Goal: Information Seeking & Learning: Find specific page/section

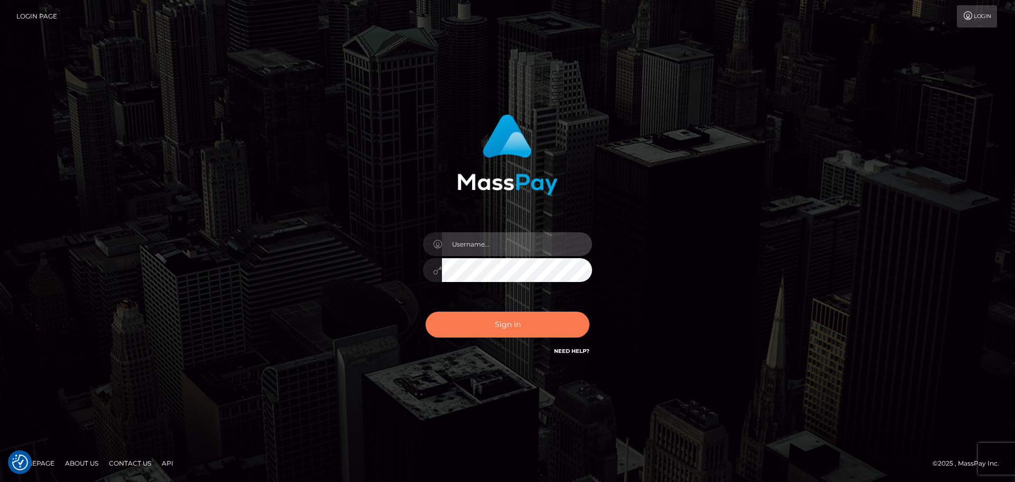
type input "[PERSON_NAME]"
click at [482, 321] on button "Sign in" at bounding box center [508, 324] width 164 height 26
type input "[PERSON_NAME]"
click at [481, 320] on button "Sign in" at bounding box center [508, 324] width 164 height 26
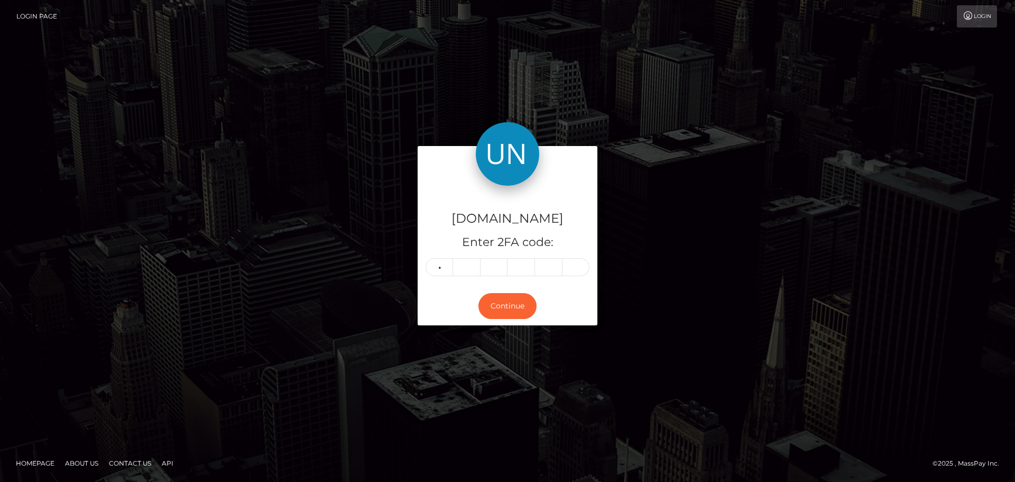
type input "7"
type input "5"
type input "6"
type input "5"
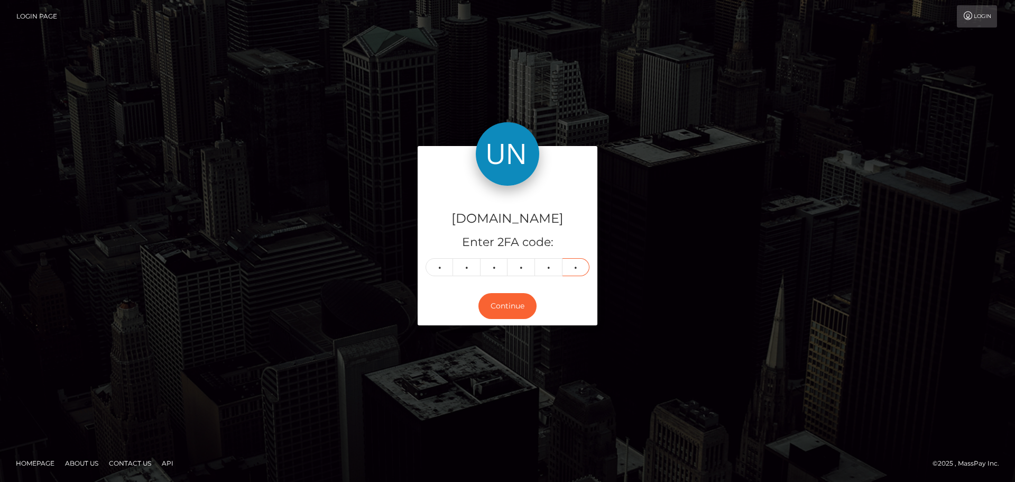
type input "7"
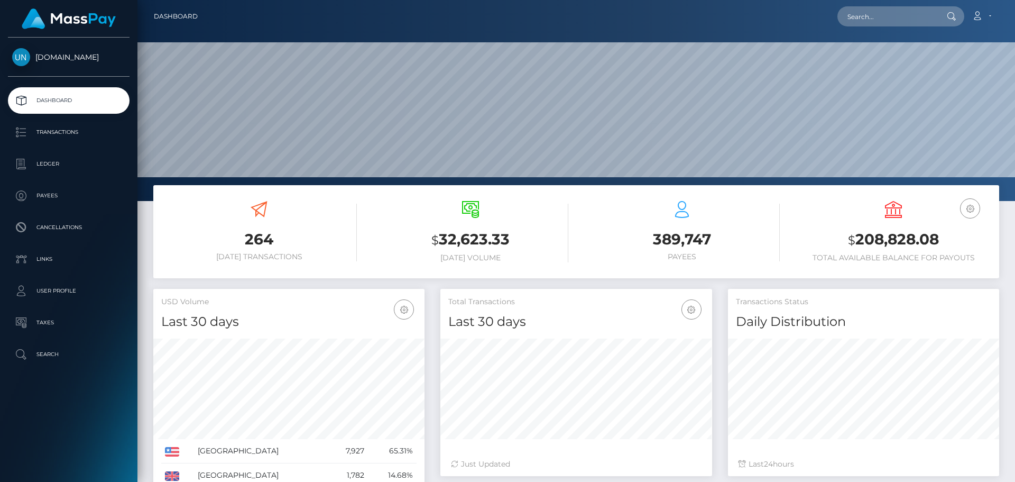
scroll to position [188, 272]
drag, startPoint x: 895, startPoint y: 35, endPoint x: 884, endPoint y: 21, distance: 18.0
click at [895, 34] on div at bounding box center [576, 100] width 878 height 201
click at [884, 21] on input "text" at bounding box center [887, 16] width 99 height 20
paste input "milibossi25@gmail.com"
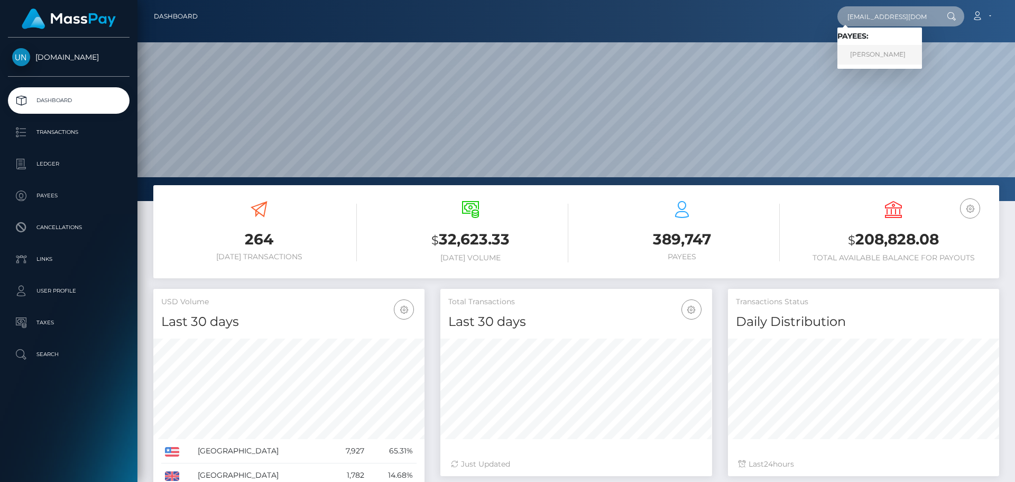
type input "milibossi25@gmail.com"
click at [853, 56] on link "Qamil Hoxhaj" at bounding box center [880, 55] width 85 height 20
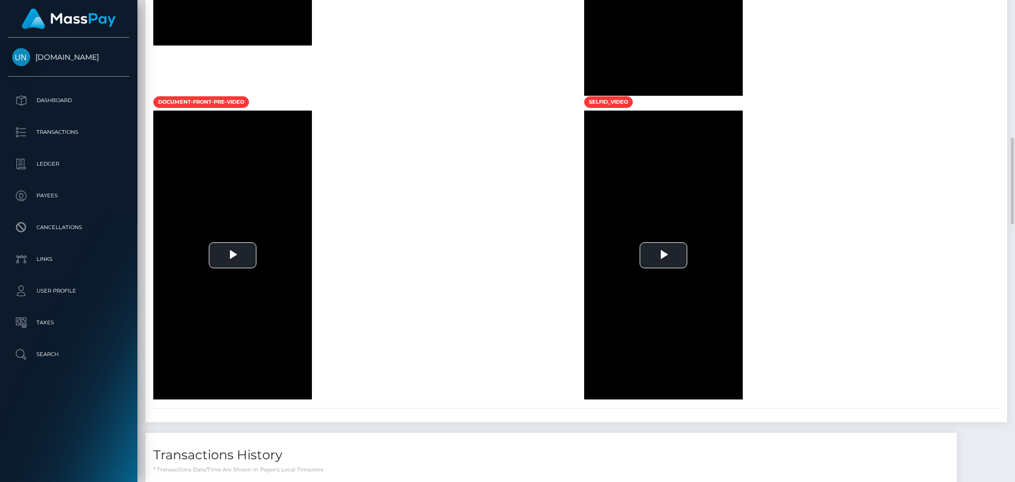
scroll to position [1163, 0]
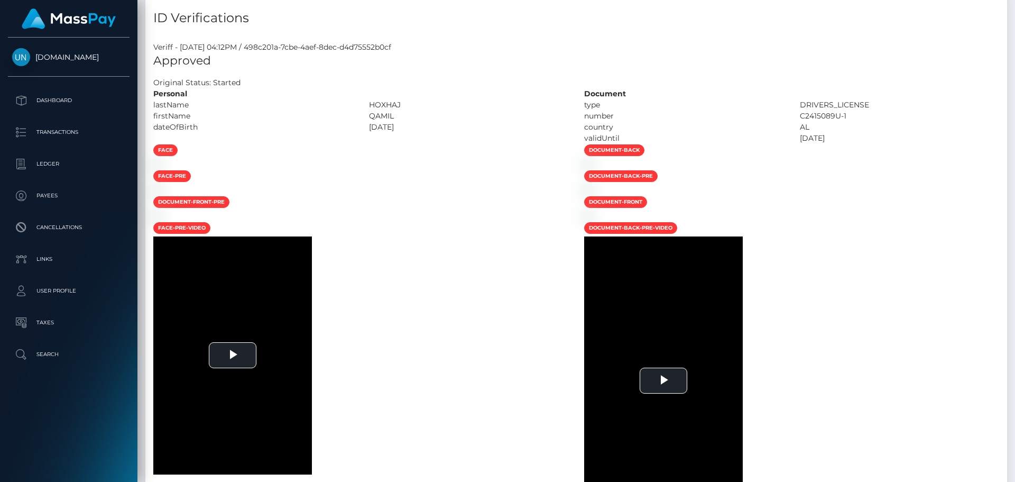
click at [1015, 4] on div at bounding box center [1011, 241] width 8 height 482
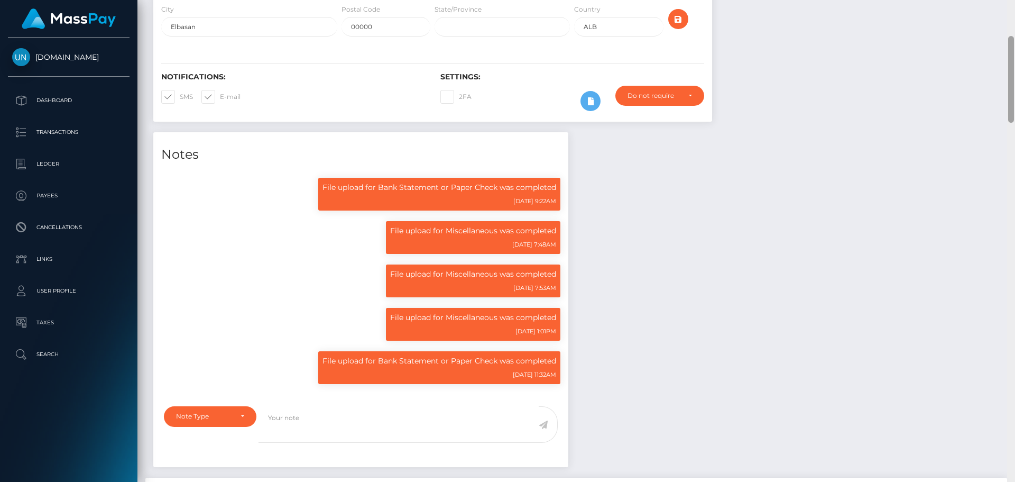
click at [1015, 4] on div "Customer Profile Loading... Loading..." at bounding box center [576, 241] width 878 height 482
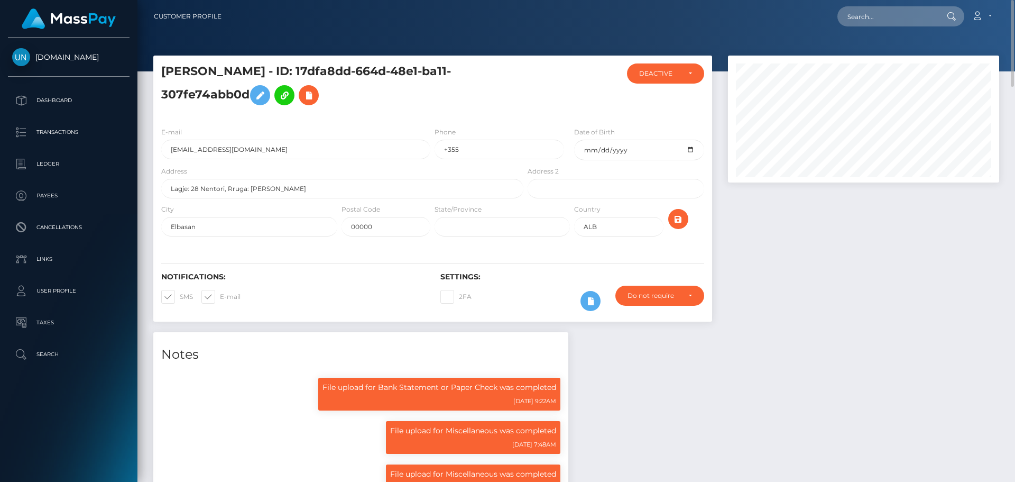
click at [898, 2] on nav "Customer Profile Loading... Loading... Account" at bounding box center [576, 16] width 878 height 33
click at [895, 10] on input "text" at bounding box center [887, 16] width 99 height 20
paste input "floreskeishla80@gmail.com"
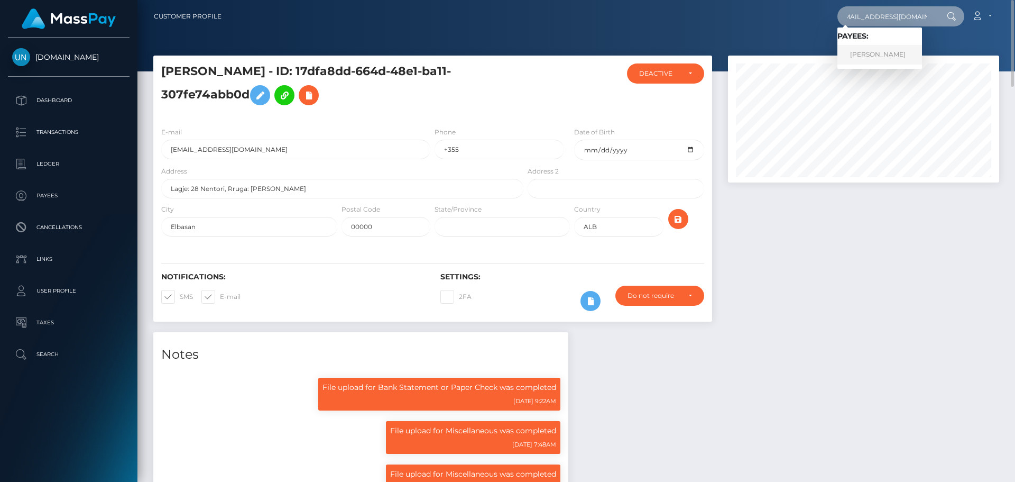
type input "floreskeishla80@gmail.com"
click at [864, 54] on link "KEISHLA FLORES MALDONADO" at bounding box center [880, 55] width 85 height 20
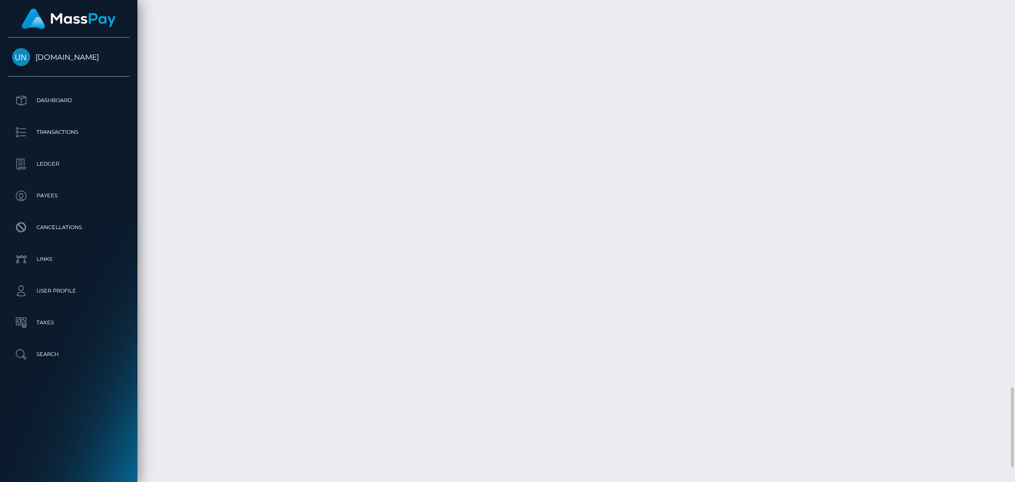
scroll to position [127, 272]
click at [1015, 5] on div at bounding box center [1011, 241] width 8 height 482
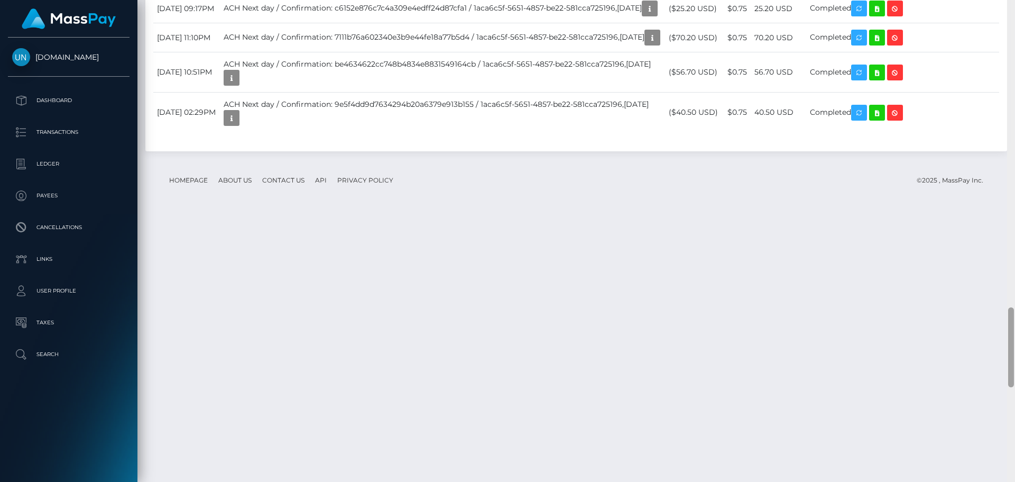
click at [1015, 5] on div at bounding box center [1011, 241] width 8 height 482
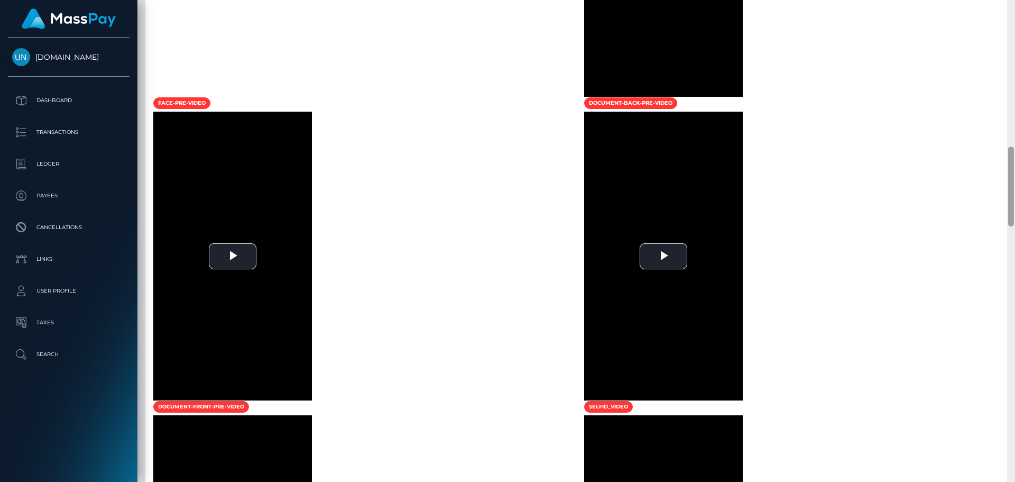
click at [1015, 5] on div at bounding box center [1011, 241] width 8 height 482
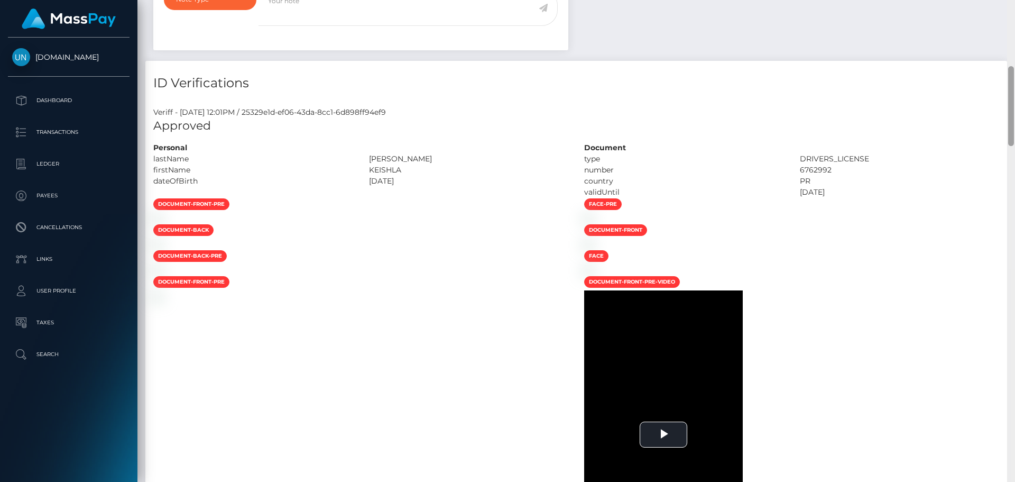
click at [1015, 5] on div "Customer Profile Loading... Loading..." at bounding box center [576, 241] width 878 height 482
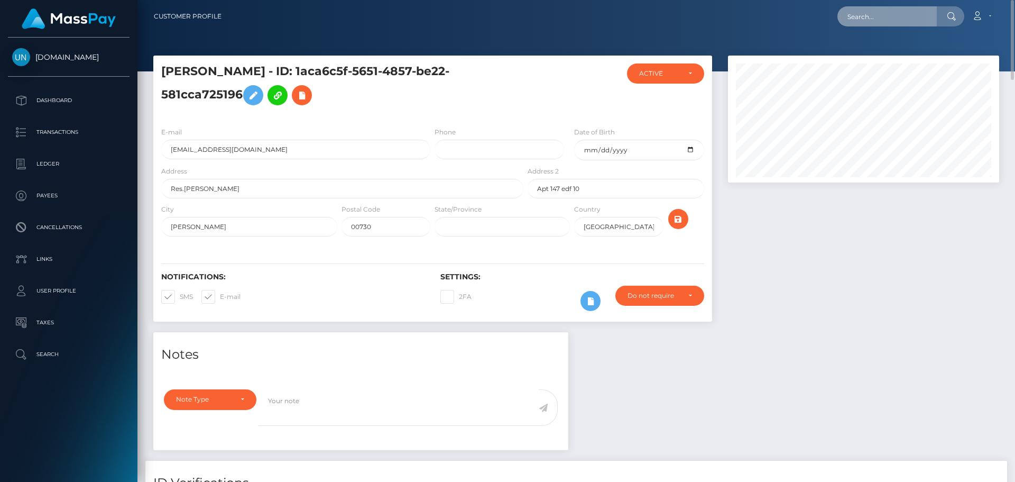
click at [915, 10] on input "text" at bounding box center [887, 16] width 99 height 20
paste input "regilucielf@hotmail.fr"
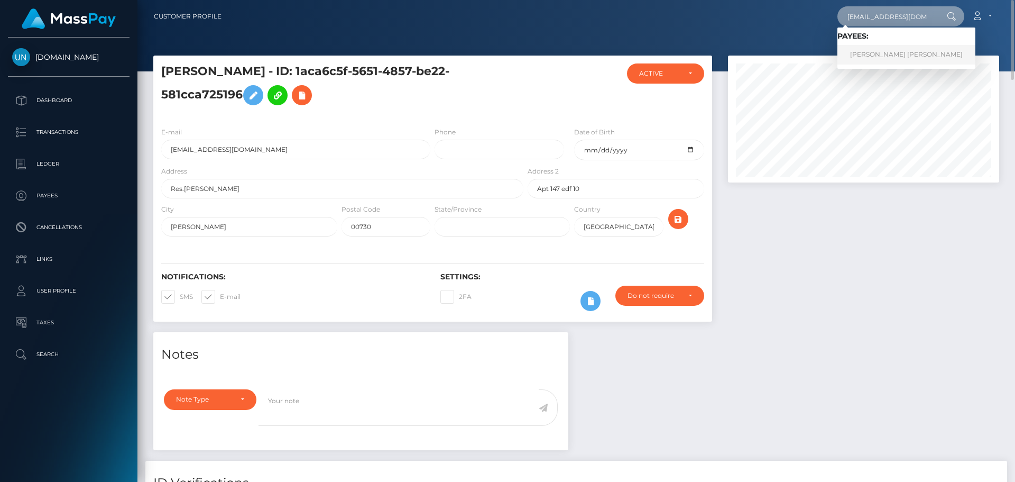
type input "regilucielf@hotmail.fr"
click at [881, 56] on link "RÉGINA LUCIE LACERDA FERREIRA" at bounding box center [907, 55] width 138 height 20
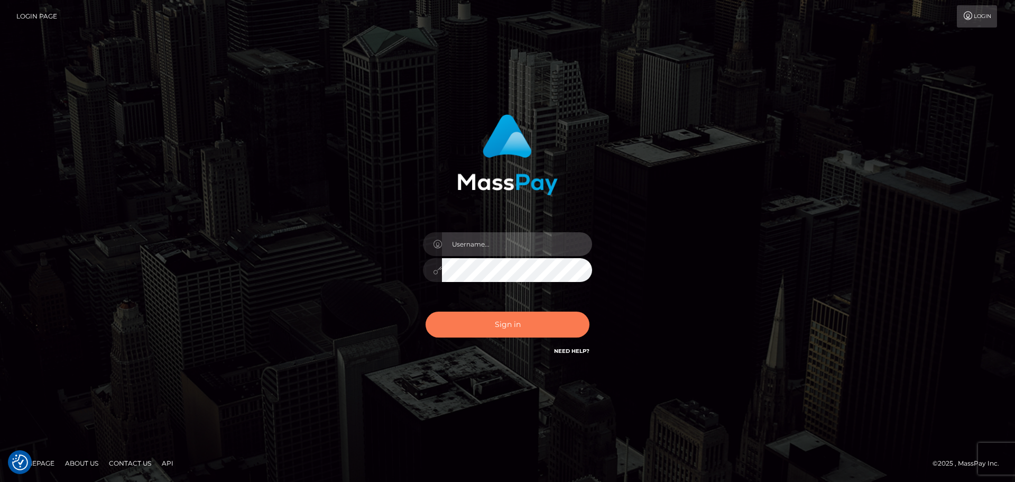
type input "Yassine Slimene"
click at [536, 323] on button "Sign in" at bounding box center [508, 324] width 164 height 26
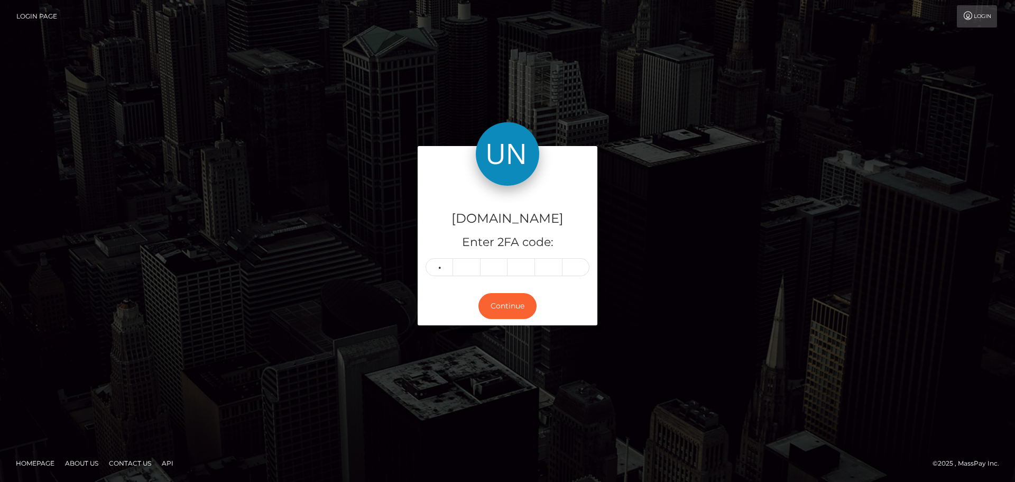
type input "8"
type input "1"
type input "5"
type input "3"
type input "1"
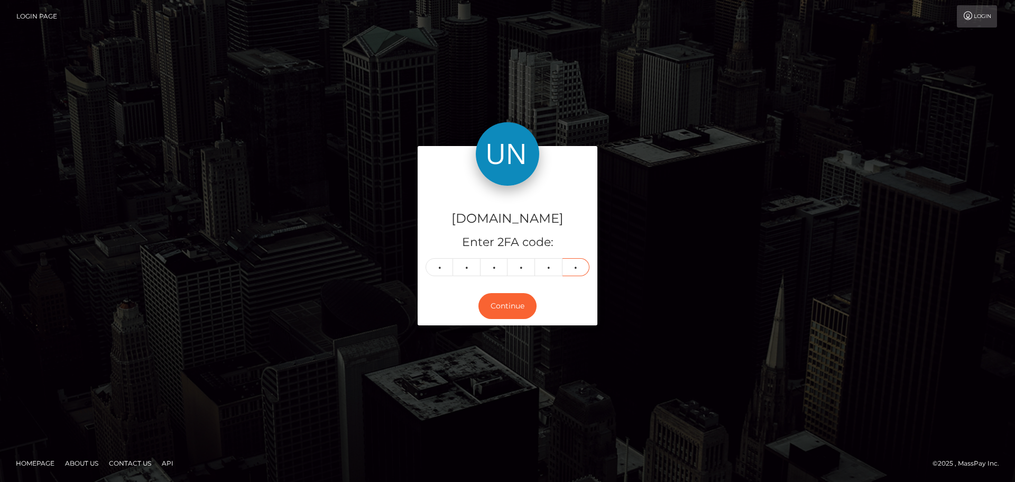
type input "5"
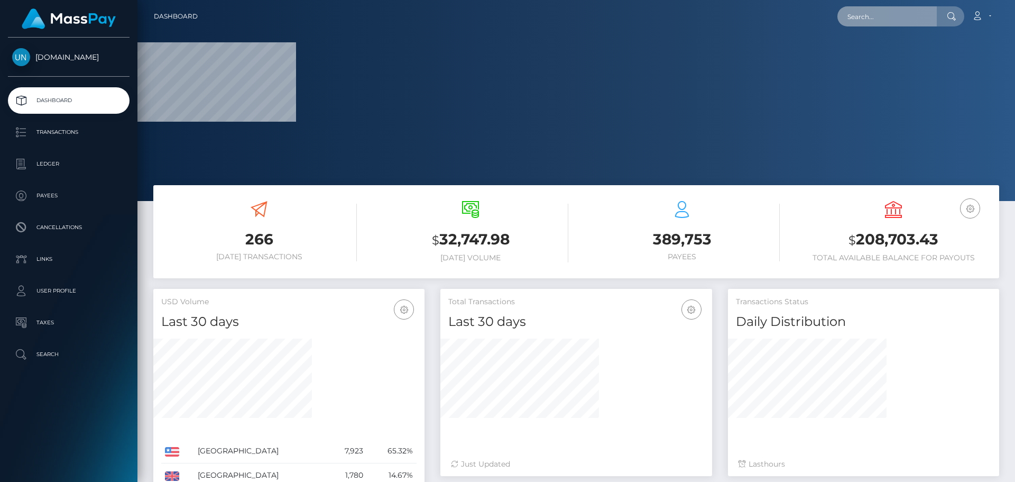
click at [907, 8] on input "text" at bounding box center [887, 16] width 99 height 20
paste input "Dear customer, I hope this message finds you well. Could you please send us you…"
type input "Dear customer, I hope this message finds you well. Could you please send us you…"
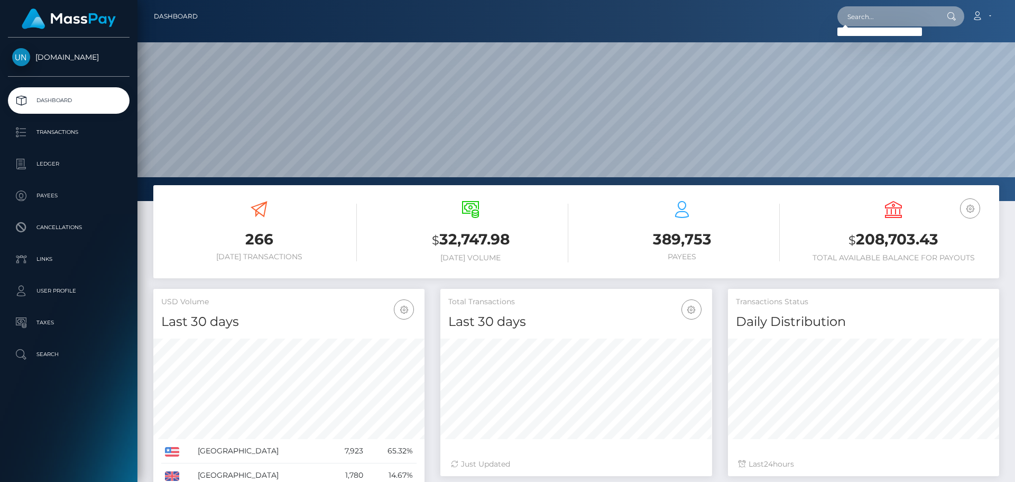
paste input "[EMAIL_ADDRESS][DOMAIN_NAME]"
type input "[EMAIL_ADDRESS][DOMAIN_NAME]"
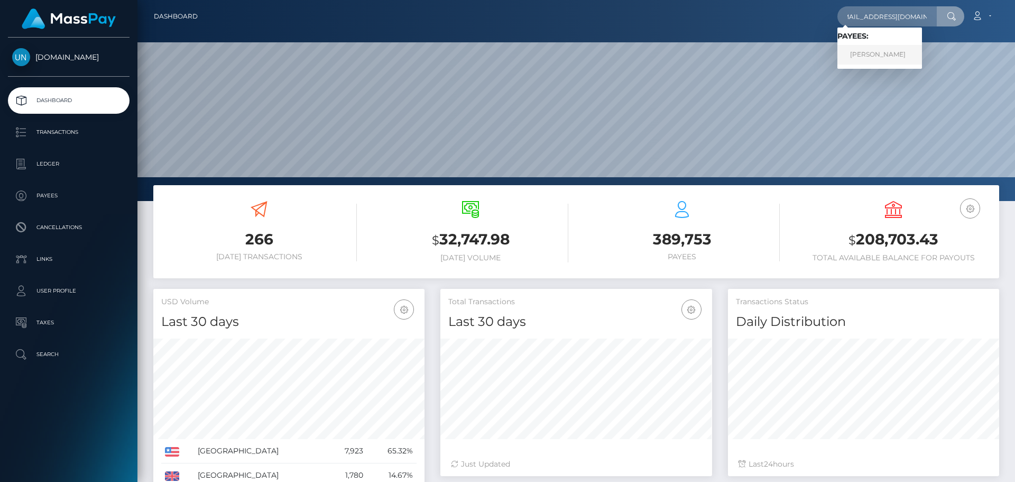
drag, startPoint x: 860, startPoint y: 52, endPoint x: 871, endPoint y: 57, distance: 11.9
click at [871, 57] on link "EMIR MRAKOVIĆ" at bounding box center [880, 55] width 85 height 20
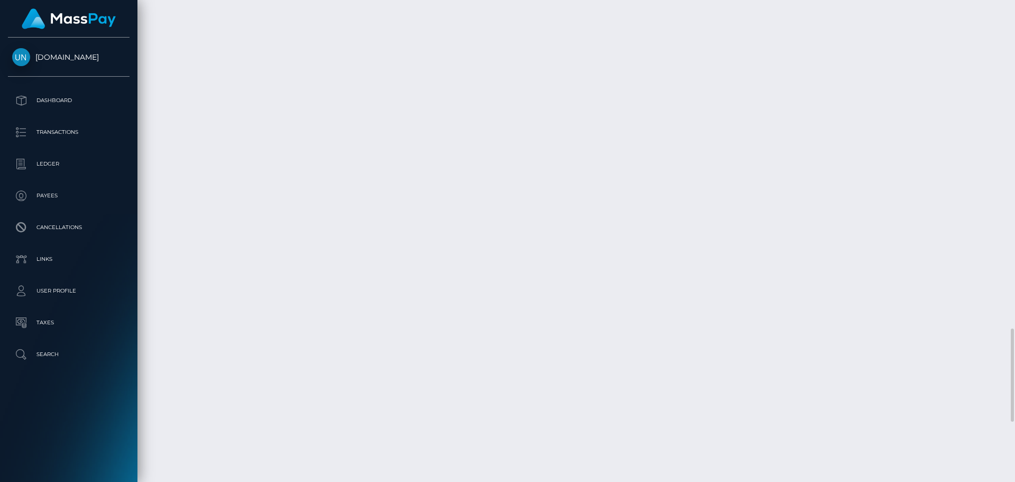
scroll to position [2001, 0]
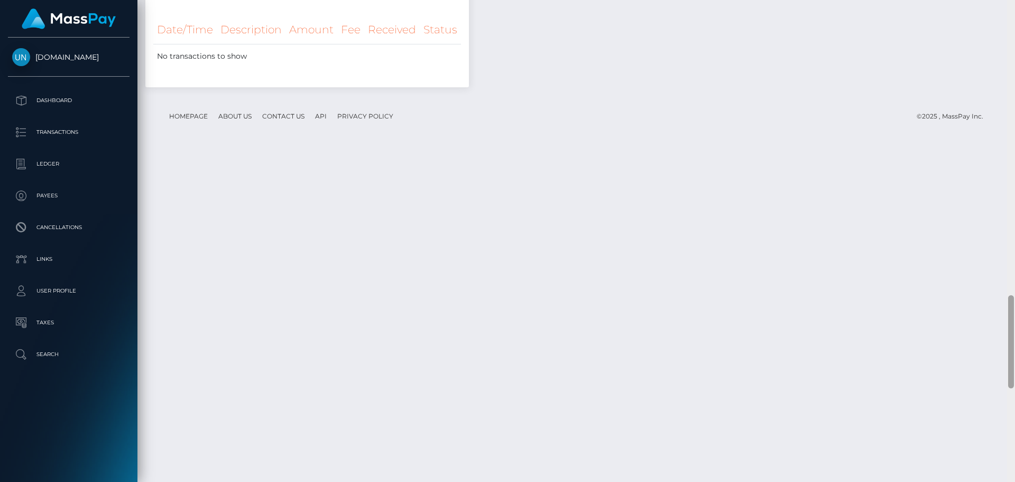
click at [1013, 5] on div at bounding box center [1011, 241] width 8 height 482
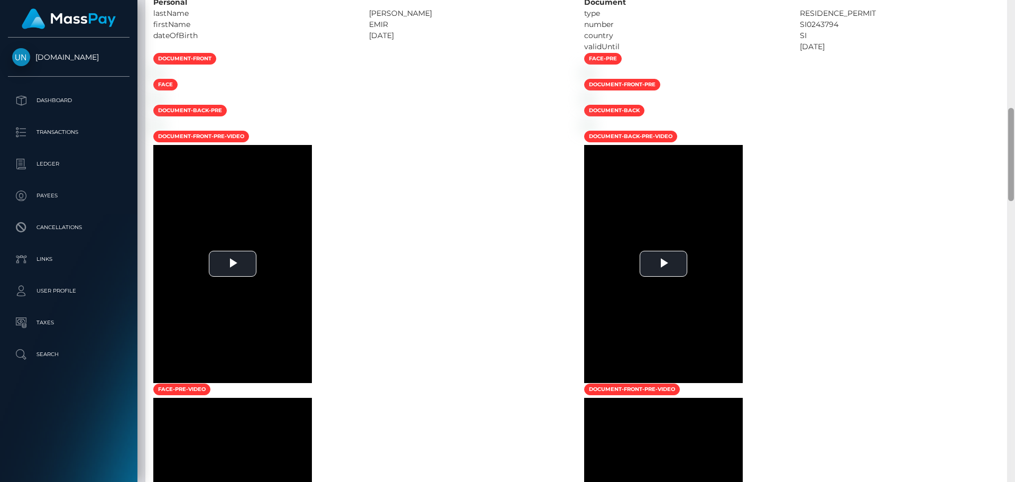
click at [1013, 5] on div at bounding box center [1011, 241] width 8 height 482
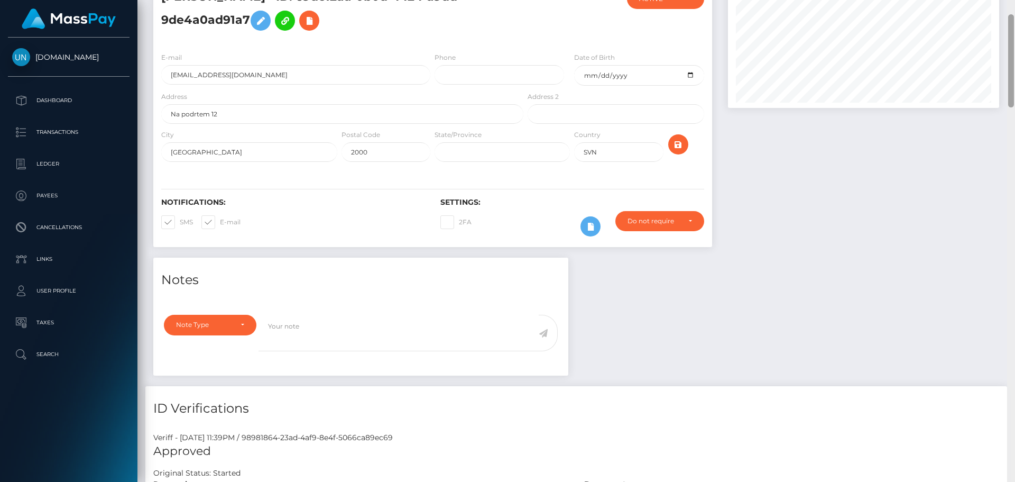
click at [1013, 5] on div "Customer Profile Loading... Loading..." at bounding box center [576, 241] width 878 height 482
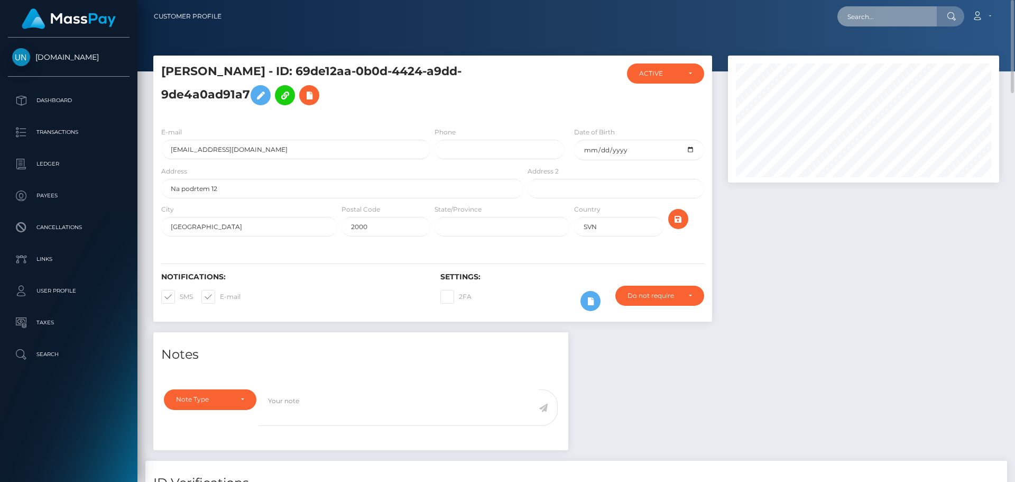
click at [855, 12] on input "text" at bounding box center [887, 16] width 99 height 20
paste input "[EMAIL_ADDRESS][DOMAIN_NAME]"
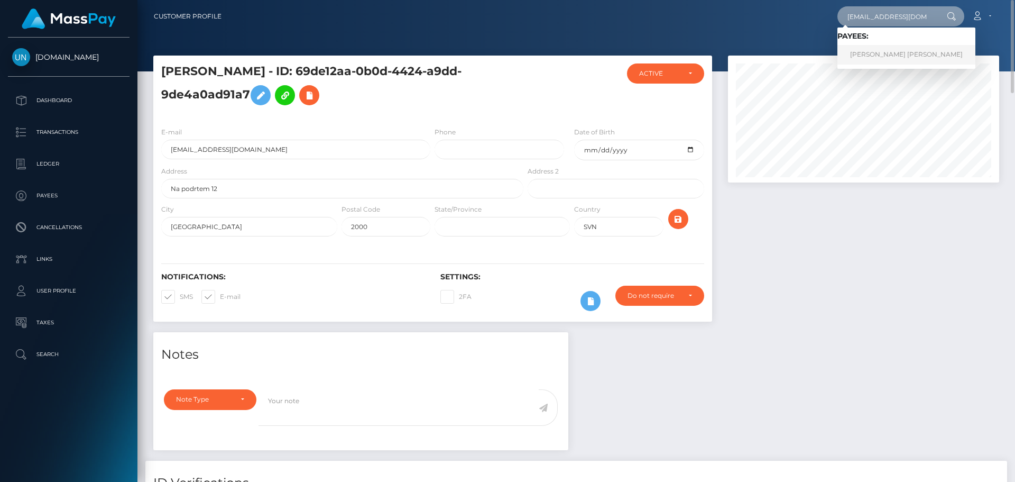
type input "[EMAIL_ADDRESS][DOMAIN_NAME]"
click at [880, 45] on link "MARIA CAMILA MOLINARES BELTRAN" at bounding box center [907, 55] width 138 height 20
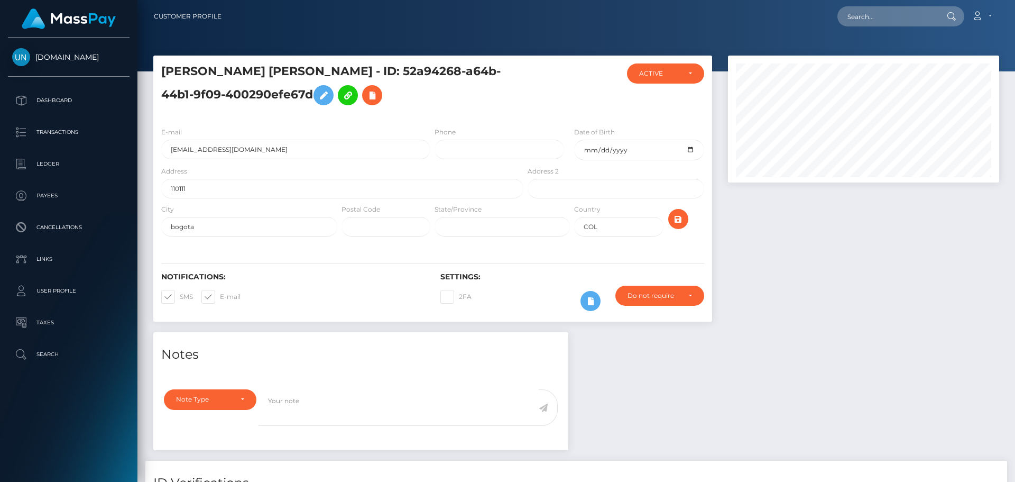
scroll to position [127, 272]
click at [879, 21] on input "text" at bounding box center [887, 16] width 99 height 20
paste input "[EMAIL_ADDRESS][DOMAIN_NAME]"
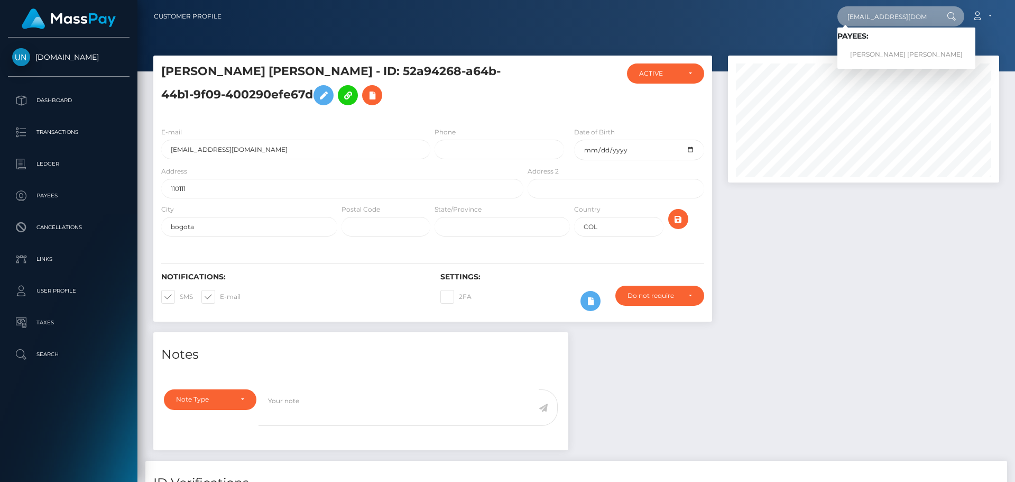
type input "[EMAIL_ADDRESS][DOMAIN_NAME]"
click at [874, 51] on link "DEMETRIUS EDWARD ETTER RODDY" at bounding box center [907, 55] width 138 height 20
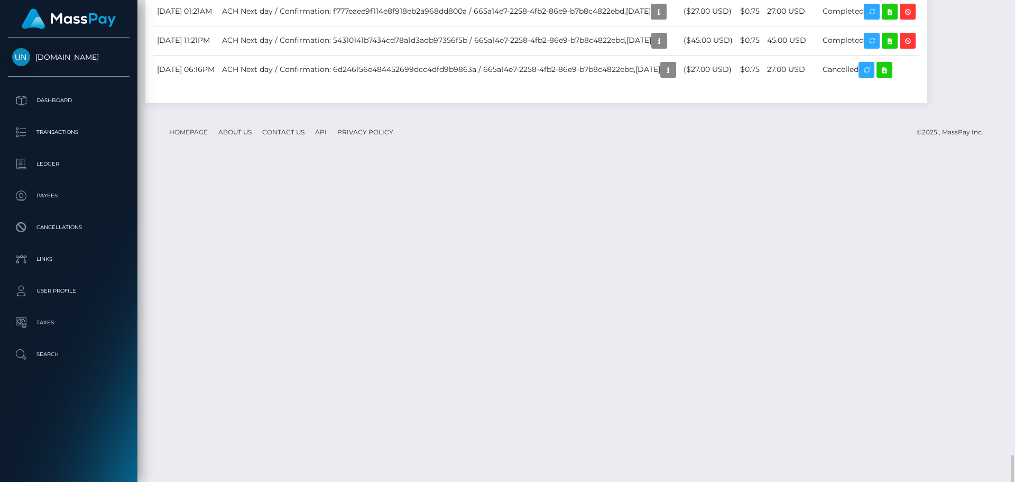
scroll to position [1851, 0]
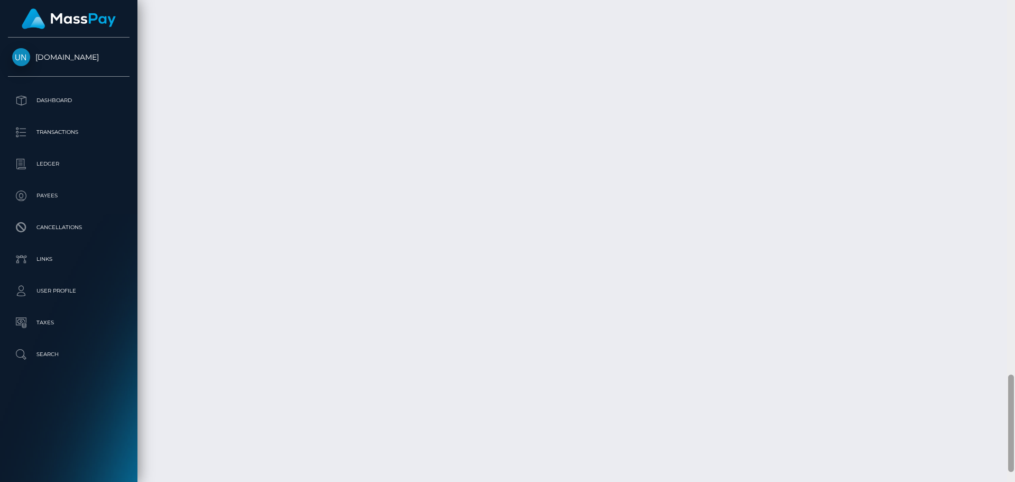
click at [1015, 20] on div at bounding box center [1011, 241] width 8 height 482
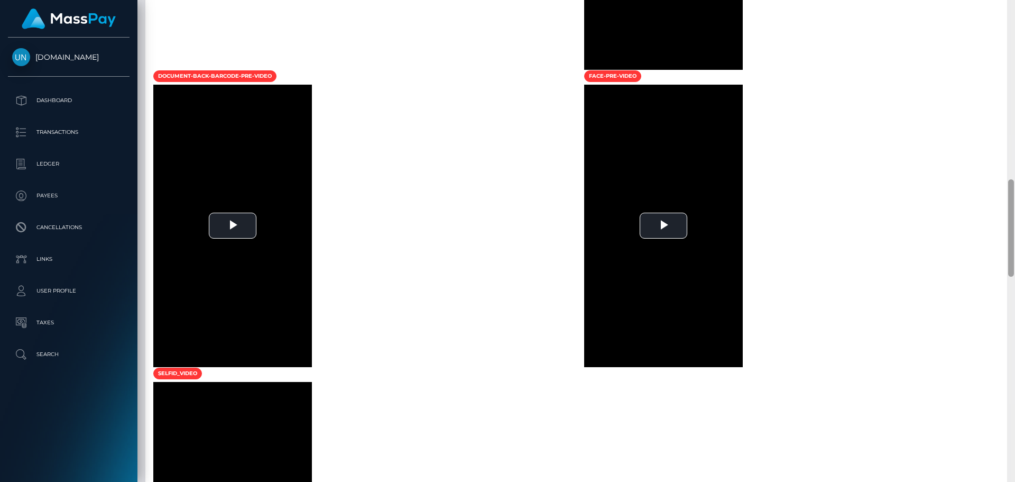
click at [1015, 20] on div at bounding box center [1011, 241] width 8 height 482
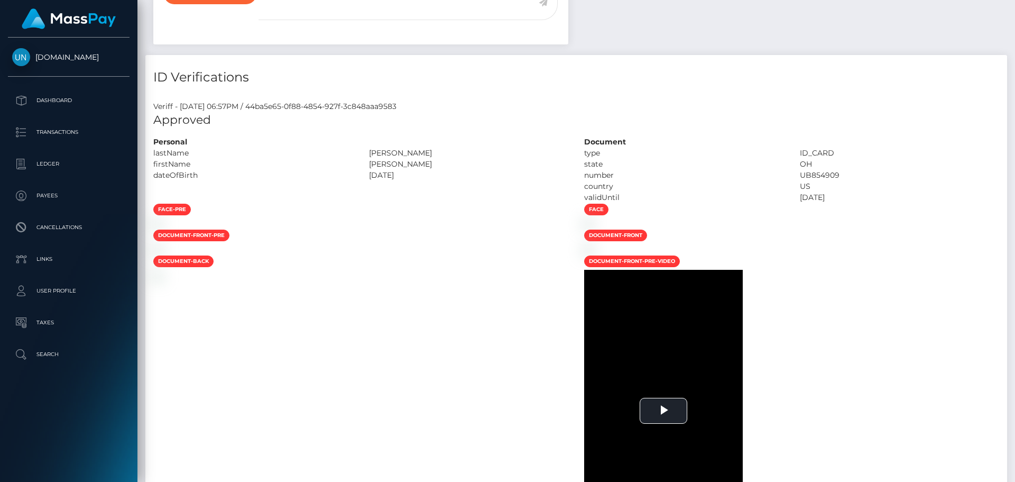
click at [1015, 20] on div "Customer Profile Loading... Loading..." at bounding box center [576, 241] width 878 height 482
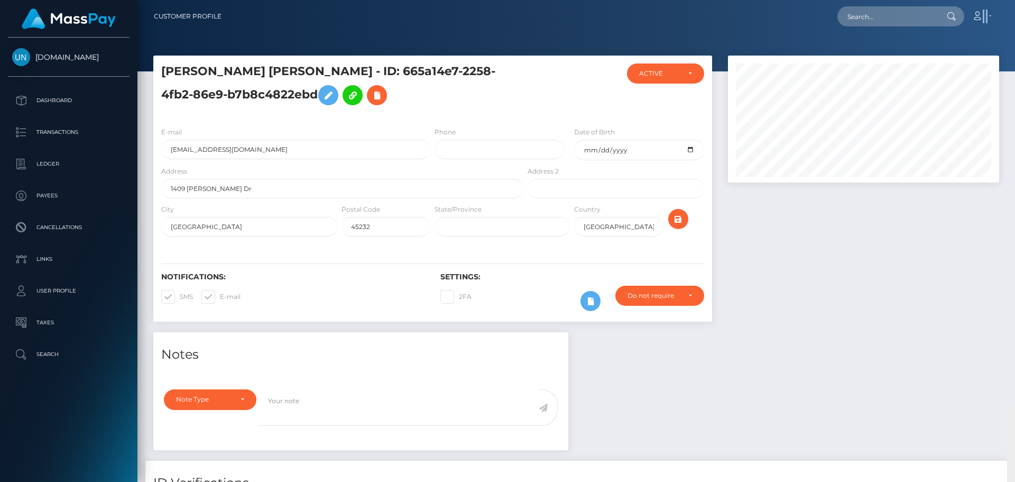
click at [1015, 20] on nav "Customer Profile Loading... Loading... Account" at bounding box center [576, 16] width 878 height 33
click at [870, 12] on input "text" at bounding box center [887, 16] width 99 height 20
paste input "josyvette5543@gmail.com"
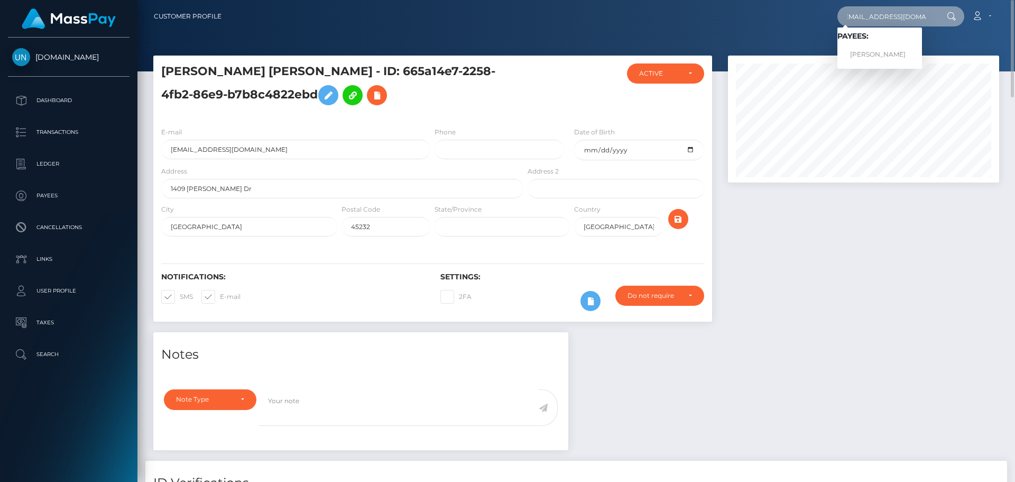
type input "josyvette5543@gmail.com"
click at [868, 43] on span "Payees: JOSYVETTE ARROYO RAMOS" at bounding box center [880, 48] width 85 height 33
click at [863, 18] on input "josyvette5543@gmail.com" at bounding box center [887, 16] width 99 height 20
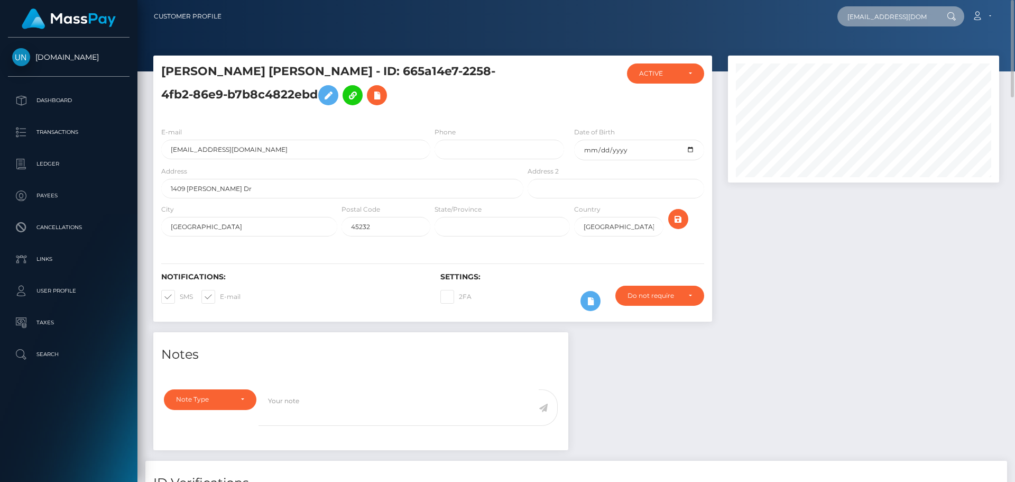
click at [863, 18] on input "josyvette5543@gmail.com" at bounding box center [887, 16] width 99 height 20
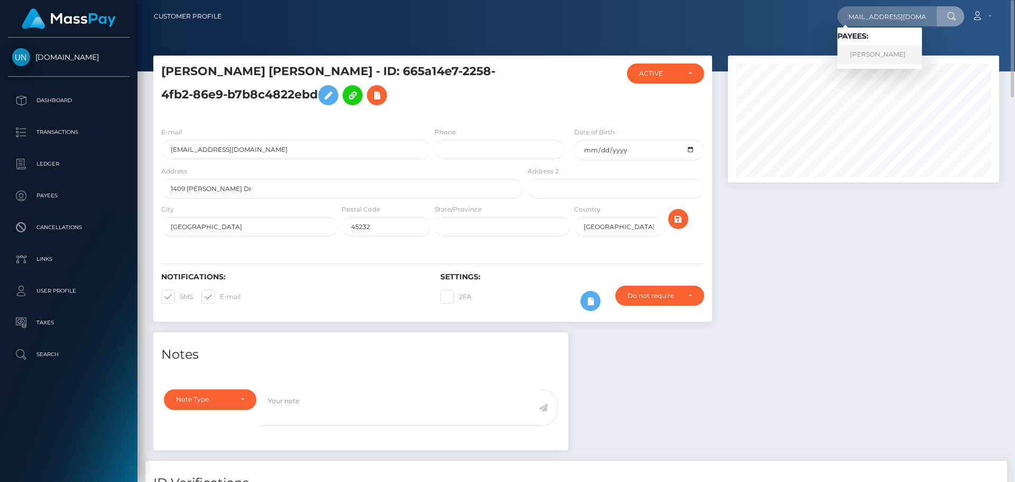
click at [869, 54] on link "JOSYVETTE ARROYO RAMOS" at bounding box center [880, 55] width 85 height 20
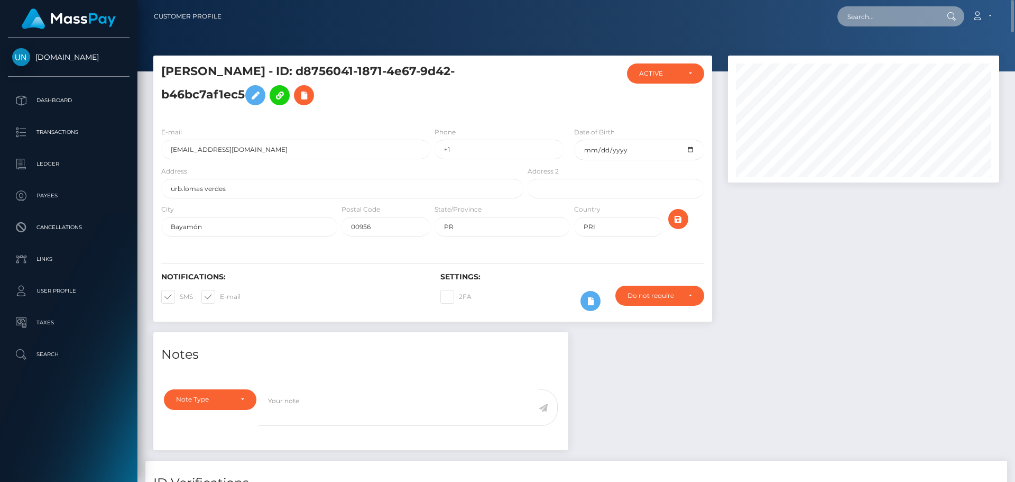
click at [863, 17] on input "text" at bounding box center [887, 16] width 99 height 20
paste input "[EMAIL_ADDRESS][DOMAIN_NAME]"
type input "[EMAIL_ADDRESS][DOMAIN_NAME]"
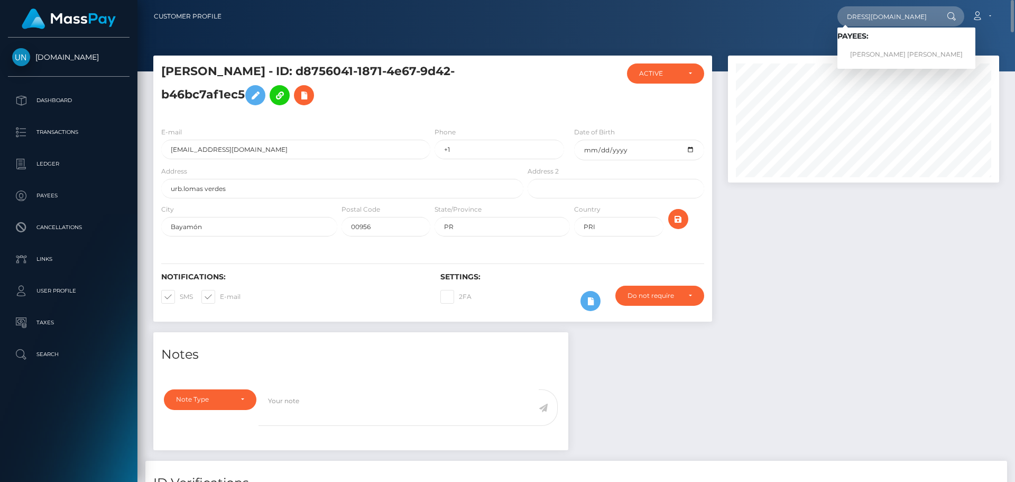
click at [877, 53] on link "[PERSON_NAME] [PERSON_NAME]" at bounding box center [907, 55] width 138 height 20
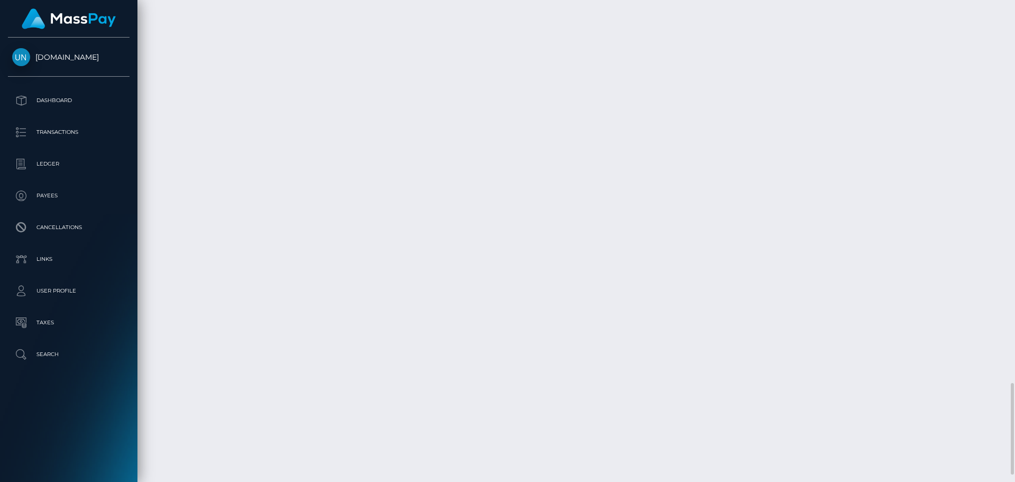
scroll to position [127, 272]
click at [273, 413] on div "Additional Info" at bounding box center [287, 404] width 69 height 20
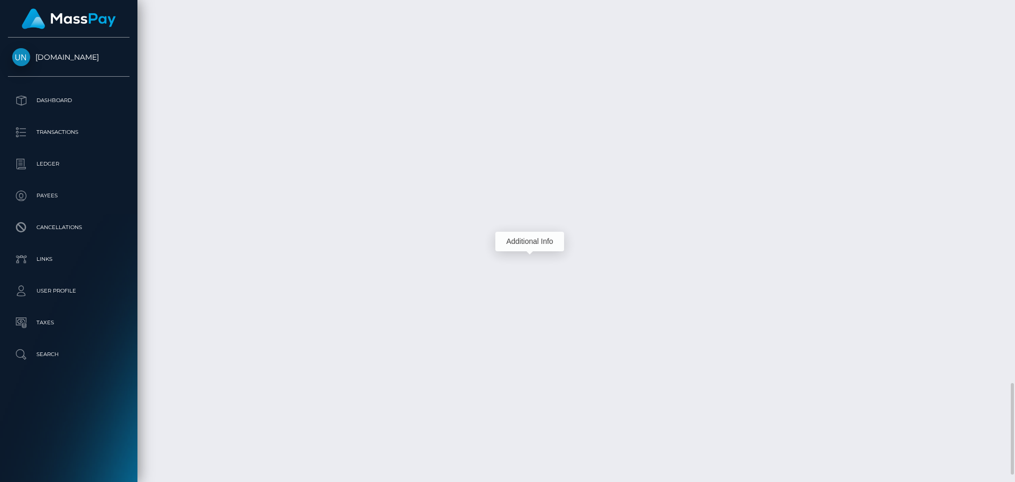
click at [282, 415] on body "Unlockt.me Dashboard Transactions Ledger Payees Cancellations Links" at bounding box center [507, 241] width 1015 height 482
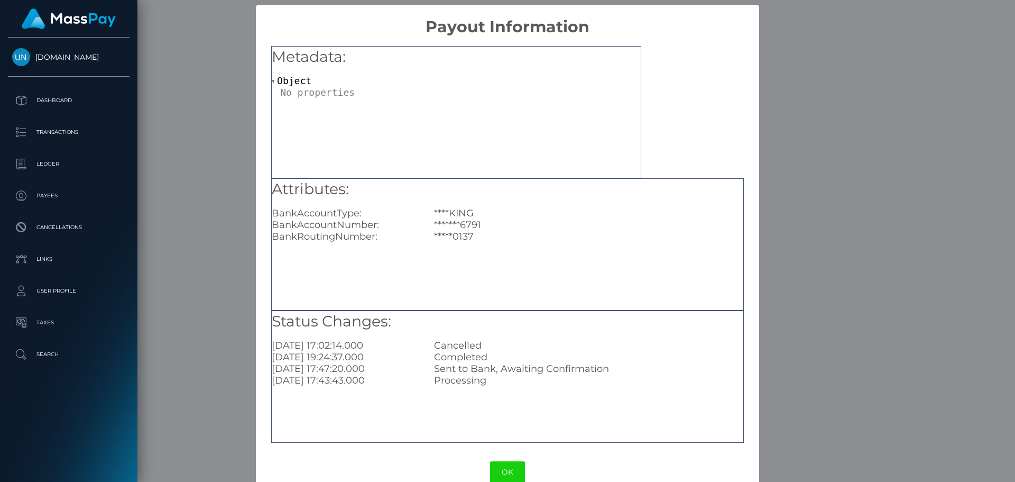
scroll to position [0, 0]
drag, startPoint x: 481, startPoint y: 227, endPoint x: 461, endPoint y: 225, distance: 19.6
click at [461, 225] on div "*******6791" at bounding box center [588, 225] width 325 height 12
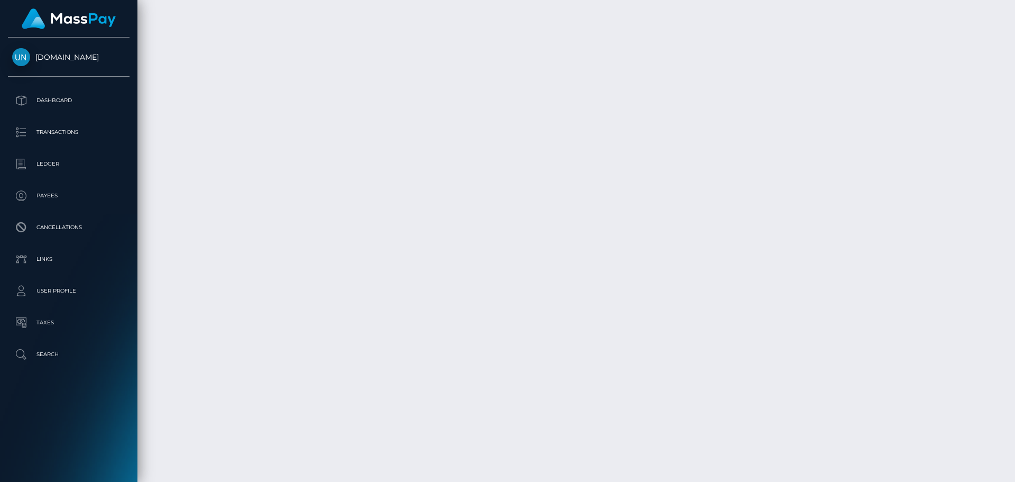
scroll to position [127, 272]
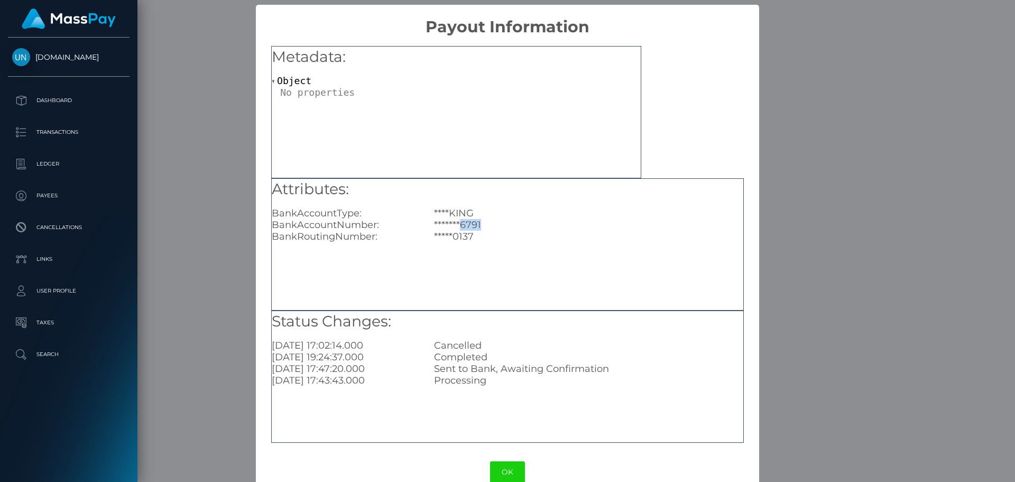
drag, startPoint x: 482, startPoint y: 223, endPoint x: 458, endPoint y: 220, distance: 24.5
click at [458, 220] on div "*******6791" at bounding box center [588, 225] width 325 height 12
copy div "6791"
click at [879, 43] on div "× Payout Information Metadata: Object Attributes: BankAccountType: ****KING Ban…" at bounding box center [507, 241] width 1015 height 482
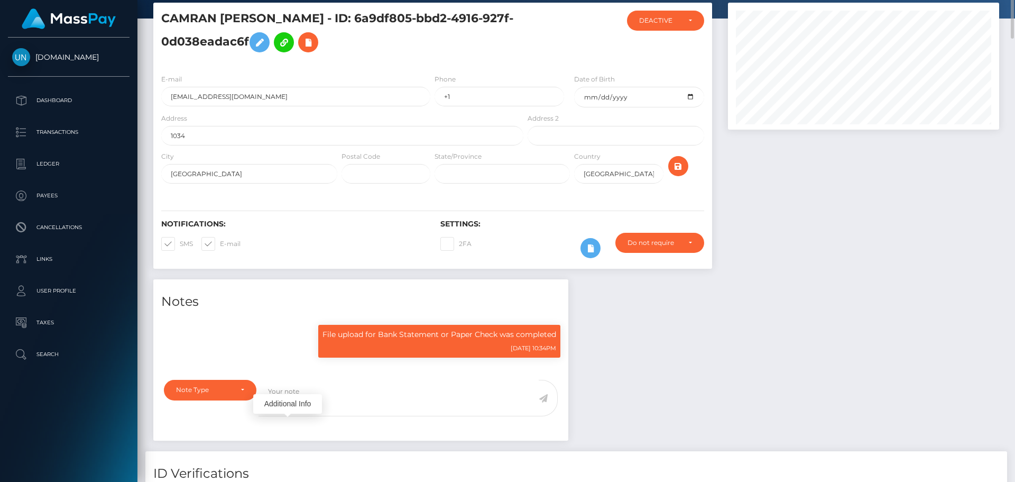
scroll to position [0, 0]
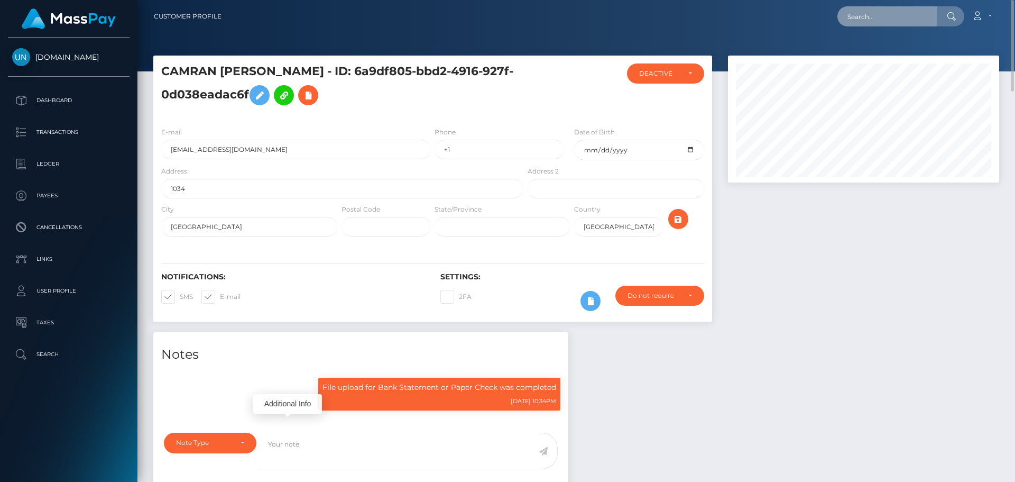
click at [891, 19] on input "text" at bounding box center [887, 16] width 99 height 20
paste input "arturoledesma20@gmail.com"
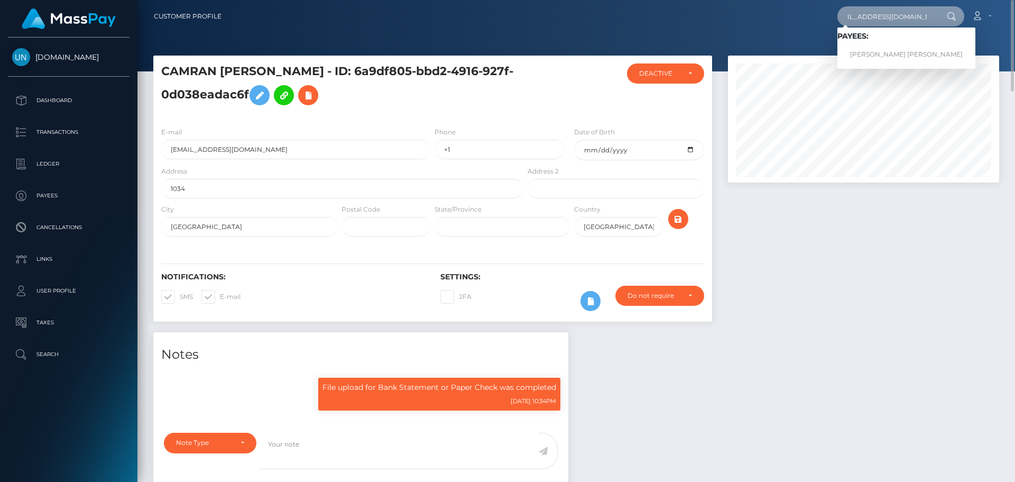
type input "arturoledesma20@gmail.com"
click at [875, 53] on link "FERNANDO ARTURO LEDESMA PEREZ" at bounding box center [907, 55] width 138 height 20
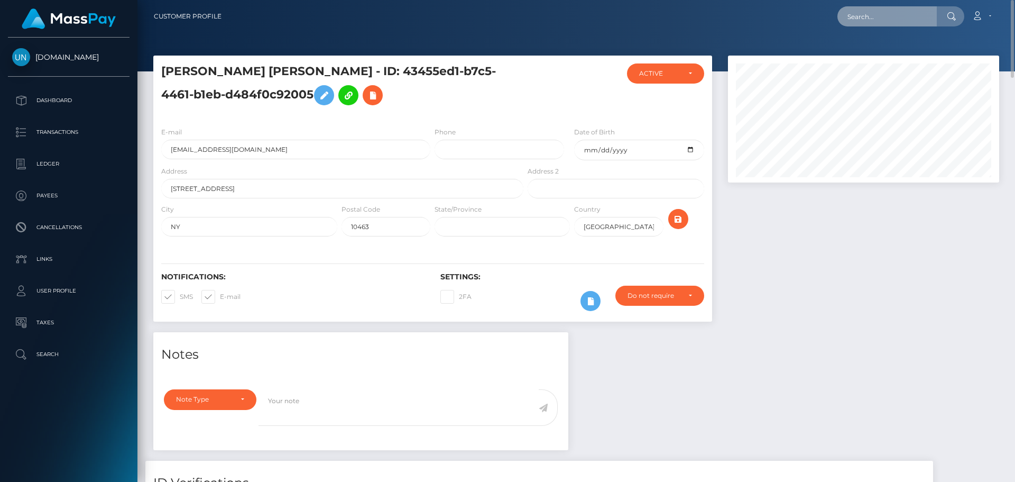
click at [897, 8] on input "text" at bounding box center [887, 16] width 99 height 20
paste input "[EMAIL_ADDRESS][DOMAIN_NAME]"
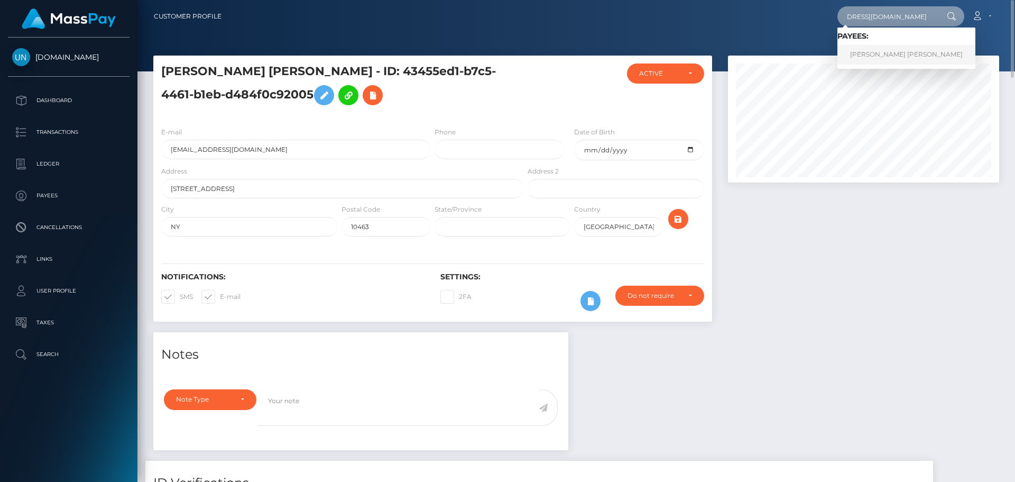
type input "[EMAIL_ADDRESS][DOMAIN_NAME]"
click at [885, 56] on link "[PERSON_NAME] [PERSON_NAME]" at bounding box center [907, 55] width 138 height 20
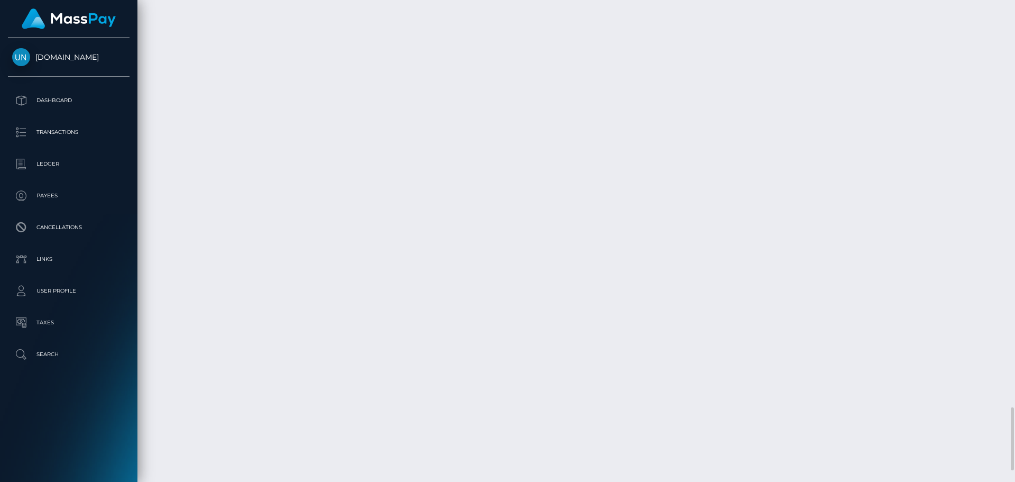
scroll to position [3172, 0]
click at [1015, 12] on div at bounding box center [1011, 241] width 8 height 482
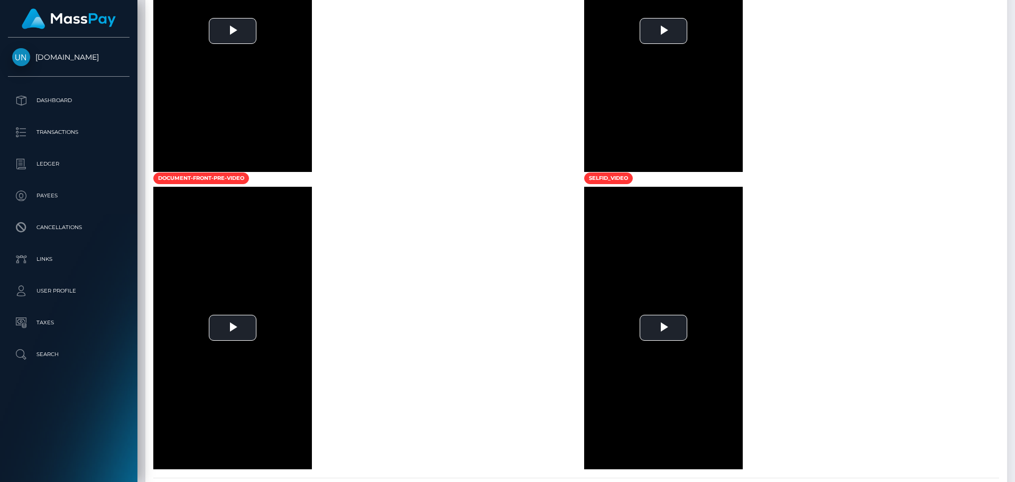
click at [1015, 12] on div at bounding box center [1011, 241] width 8 height 482
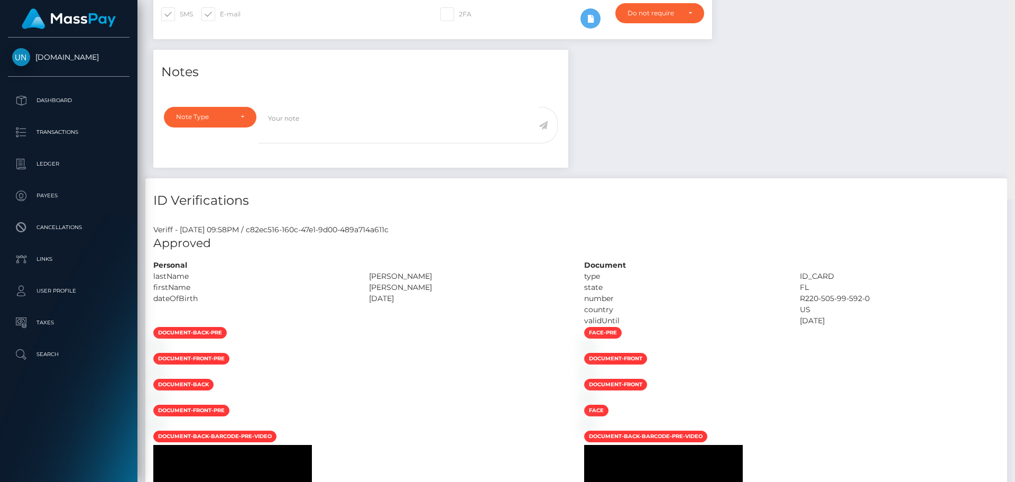
click at [1015, 12] on div "Customer Profile Loading... Loading..." at bounding box center [576, 241] width 878 height 482
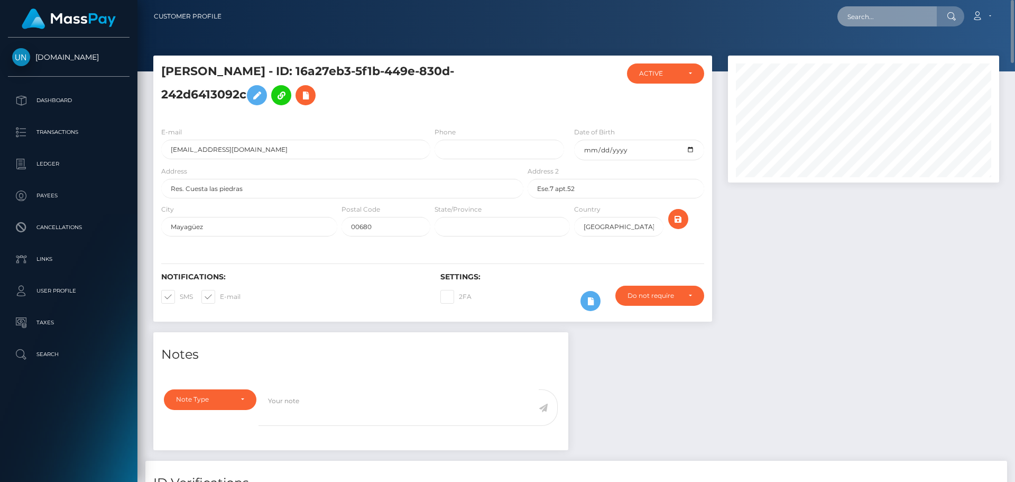
click at [843, 17] on input "text" at bounding box center [887, 16] width 99 height 20
paste input "[EMAIL_ADDRESS][DOMAIN_NAME]"
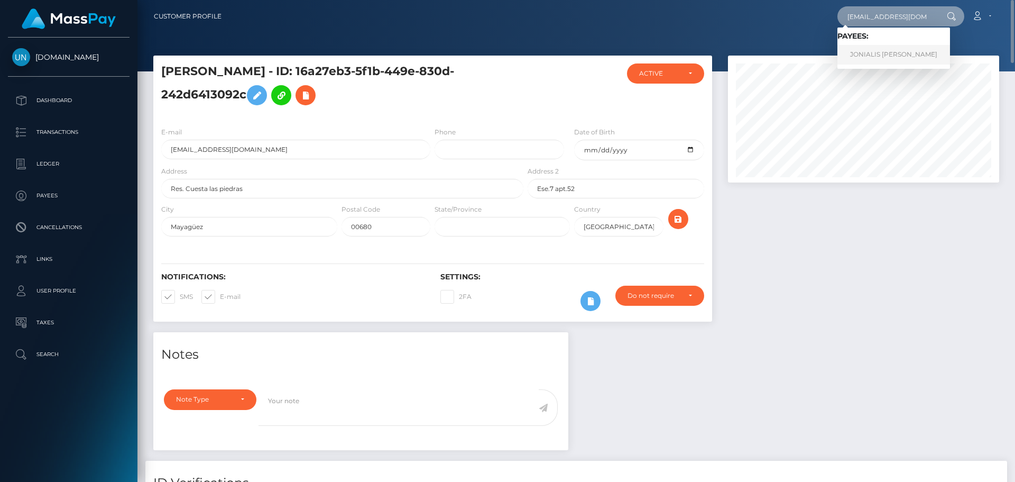
type input "[EMAIL_ADDRESS][DOMAIN_NAME]"
click at [868, 55] on link "JONIALIS MEDINA GONZALEZ" at bounding box center [894, 55] width 113 height 20
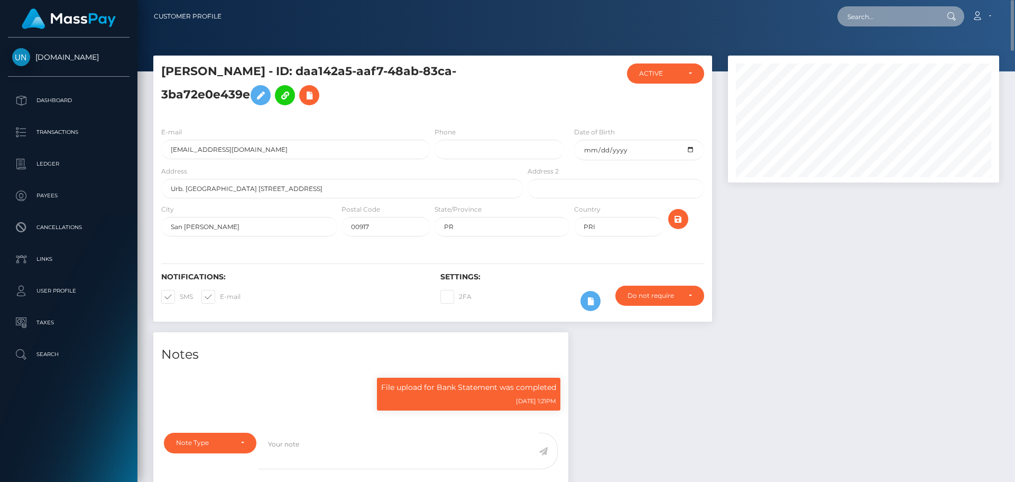
click at [891, 17] on input "text" at bounding box center [887, 16] width 99 height 20
paste input "[EMAIL_ADDRESS][DOMAIN_NAME]"
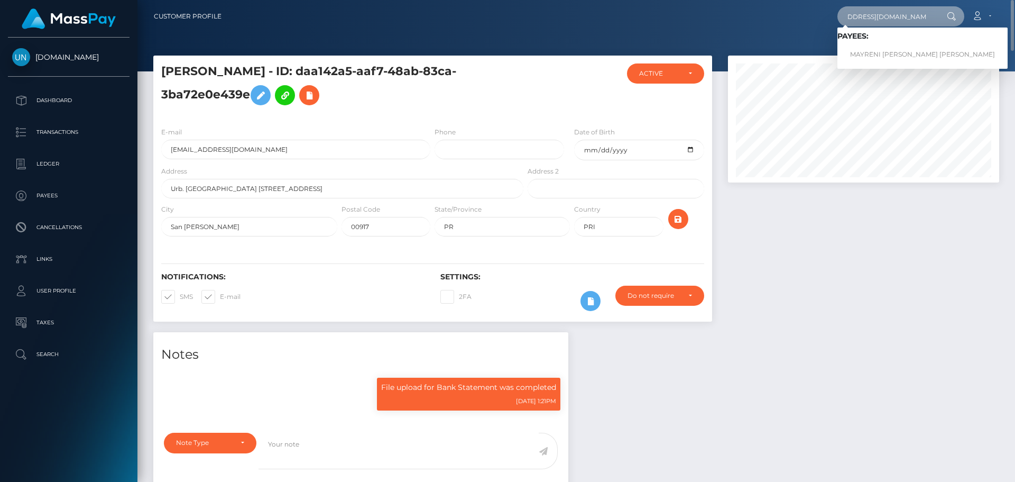
type input "[EMAIL_ADDRESS][DOMAIN_NAME]"
click at [877, 53] on link "MAYRENI ALTAGRACIA FERRER ESTRELLA" at bounding box center [923, 55] width 170 height 20
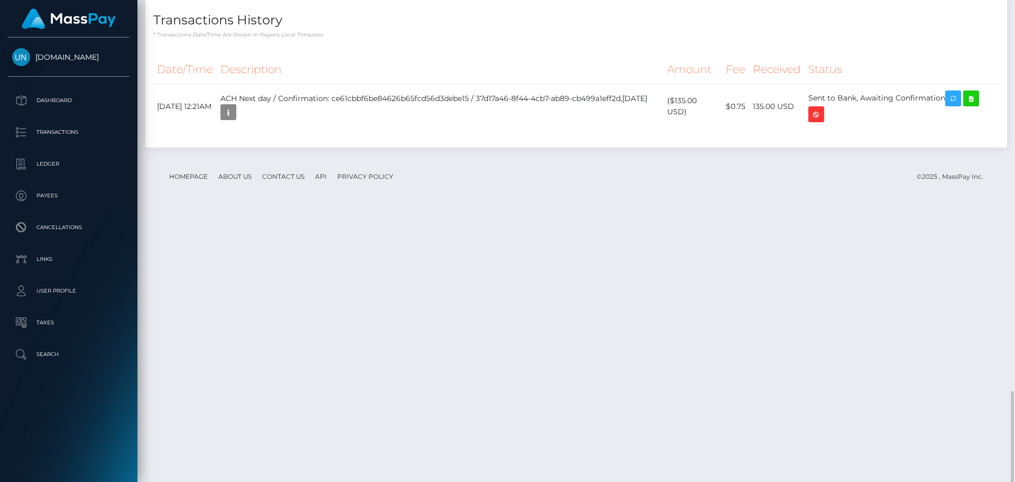
scroll to position [1857, 0]
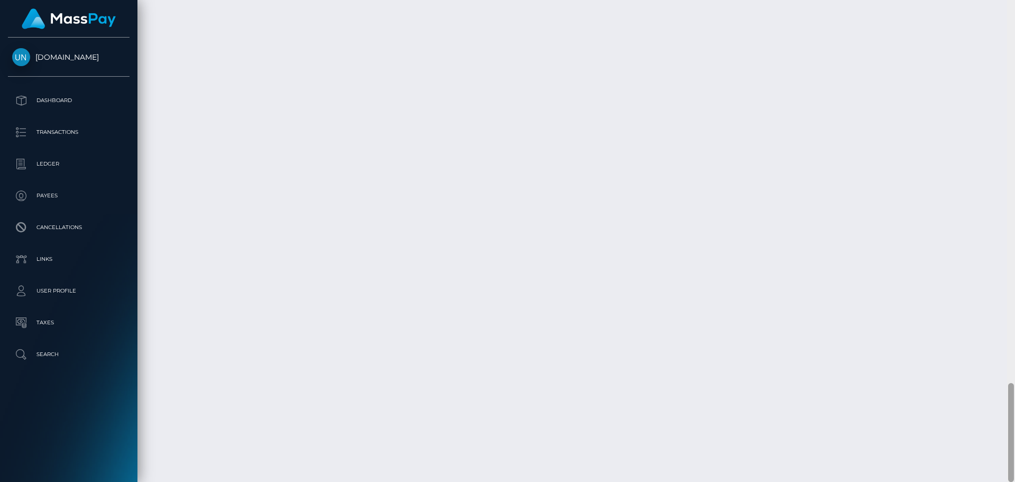
click at [1015, 29] on div at bounding box center [1011, 241] width 8 height 482
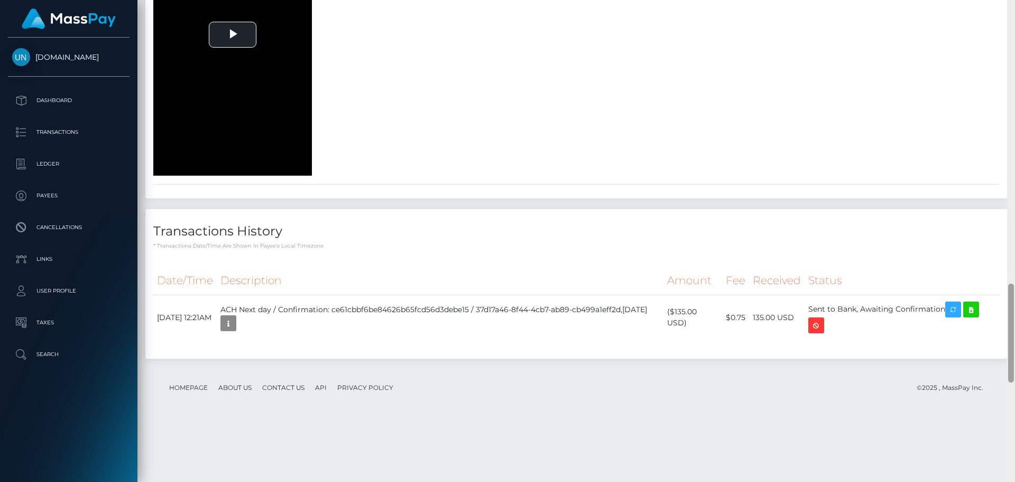
click at [1015, 10] on div at bounding box center [1011, 241] width 8 height 482
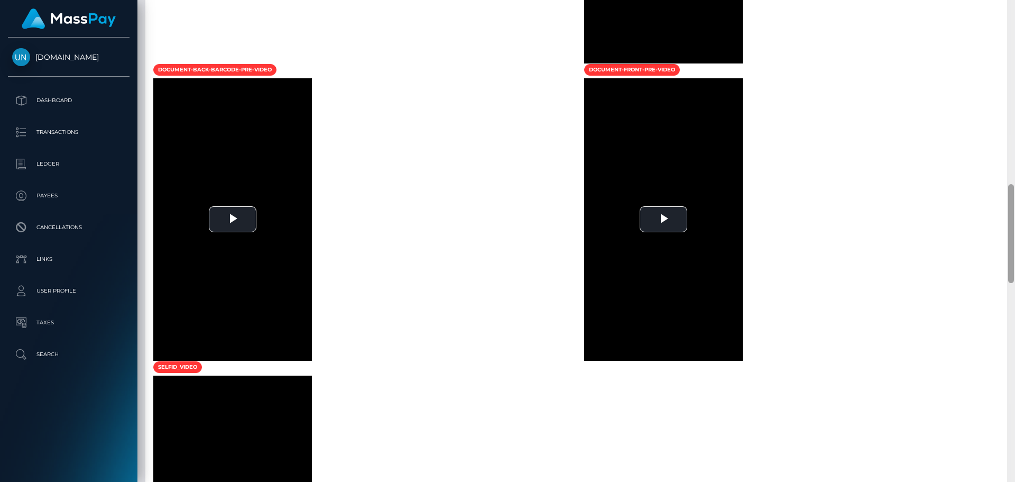
click at [1015, 10] on div at bounding box center [1011, 241] width 8 height 482
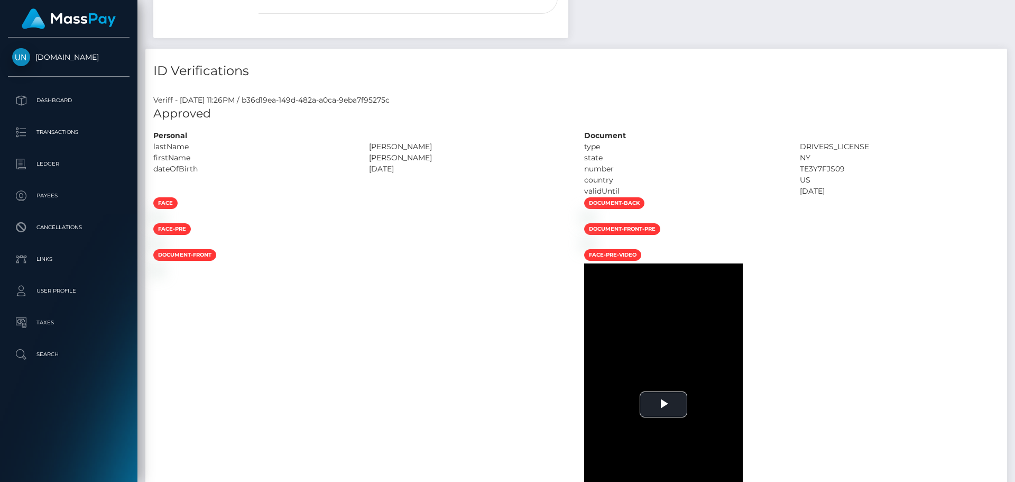
click at [1015, 10] on div "Customer Profile Loading... Loading..." at bounding box center [576, 241] width 878 height 482
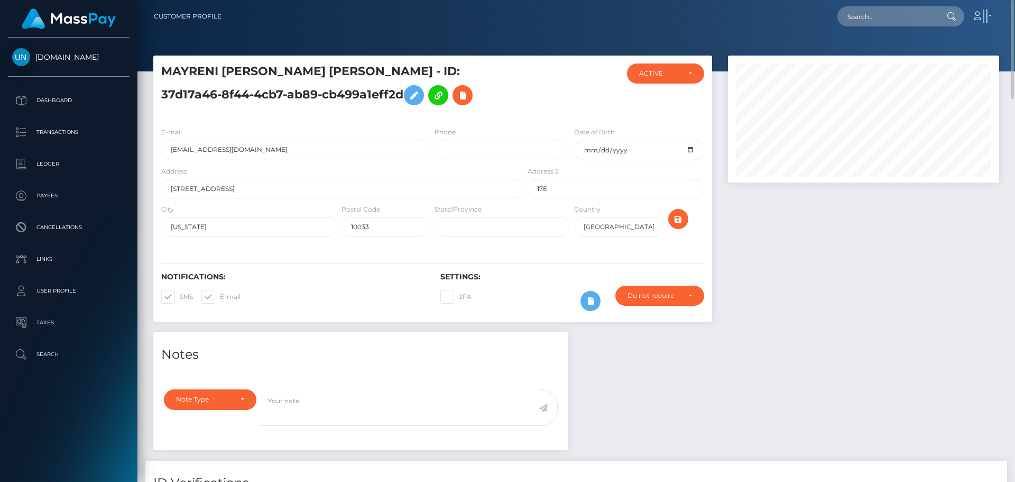
drag, startPoint x: 1015, startPoint y: 10, endPoint x: 927, endPoint y: 1, distance: 88.2
click at [1015, 9] on nav "Customer Profile Loading... Loading... Account" at bounding box center [576, 16] width 878 height 33
click at [907, 6] on div "Loading... Loading... Account Edit Profile Logout" at bounding box center [614, 16] width 769 height 22
click at [905, 7] on input "text" at bounding box center [887, 16] width 99 height 20
paste input "[EMAIL_ADDRESS][DOMAIN_NAME]"
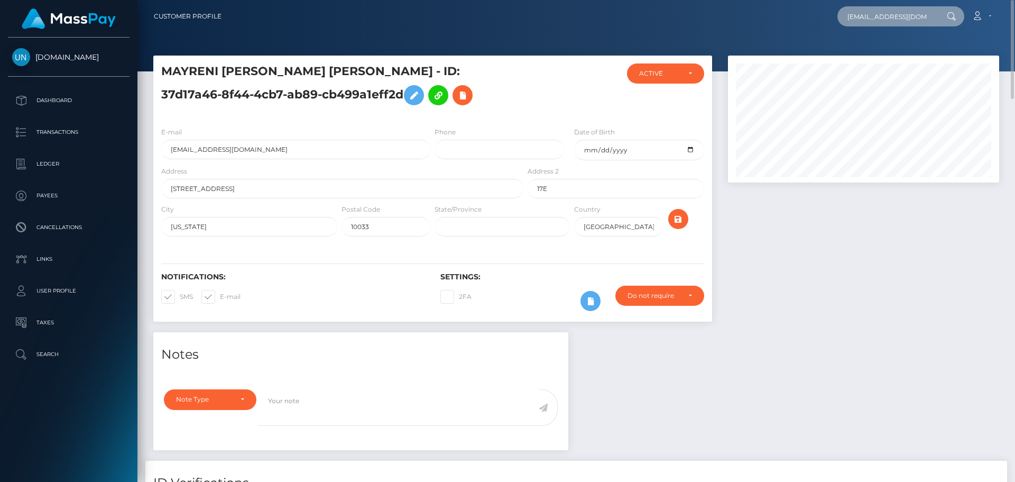
scroll to position [0, 10]
type input "[EMAIL_ADDRESS][DOMAIN_NAME]"
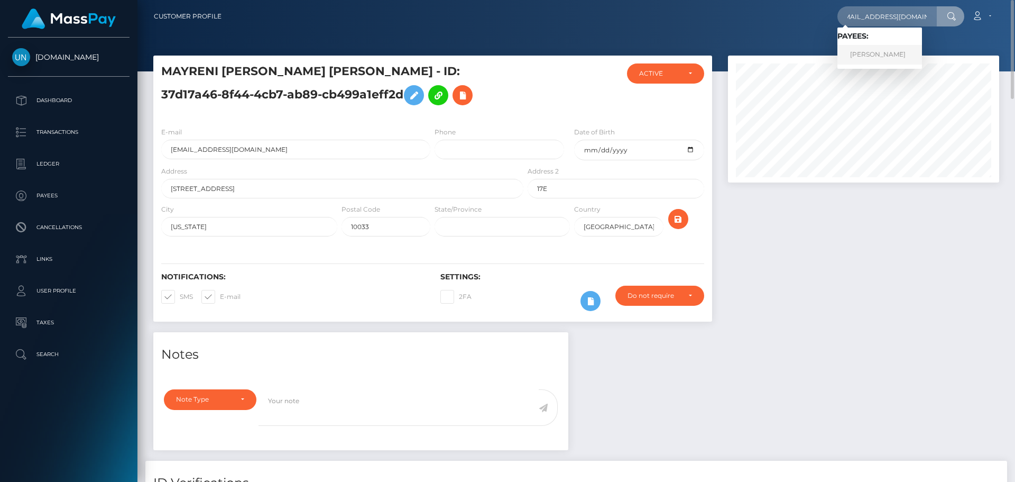
click at [887, 51] on link "DANIEL CARTAGENA CARDONA" at bounding box center [880, 55] width 85 height 20
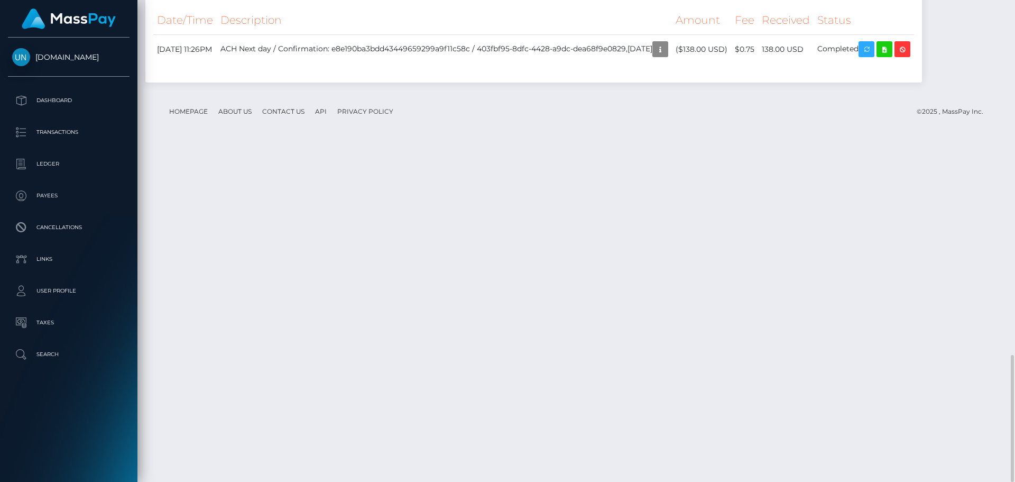
scroll to position [1546, 0]
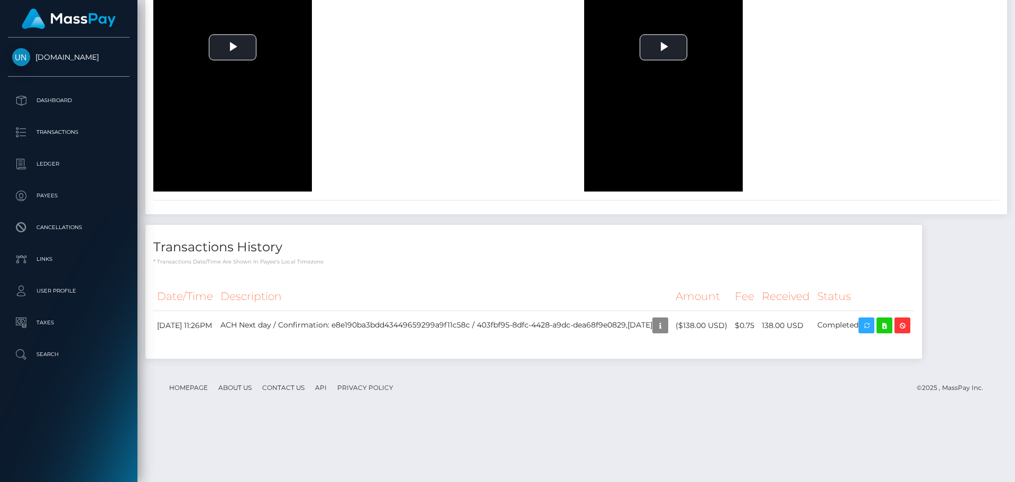
click at [1015, 5] on div at bounding box center [1011, 241] width 8 height 482
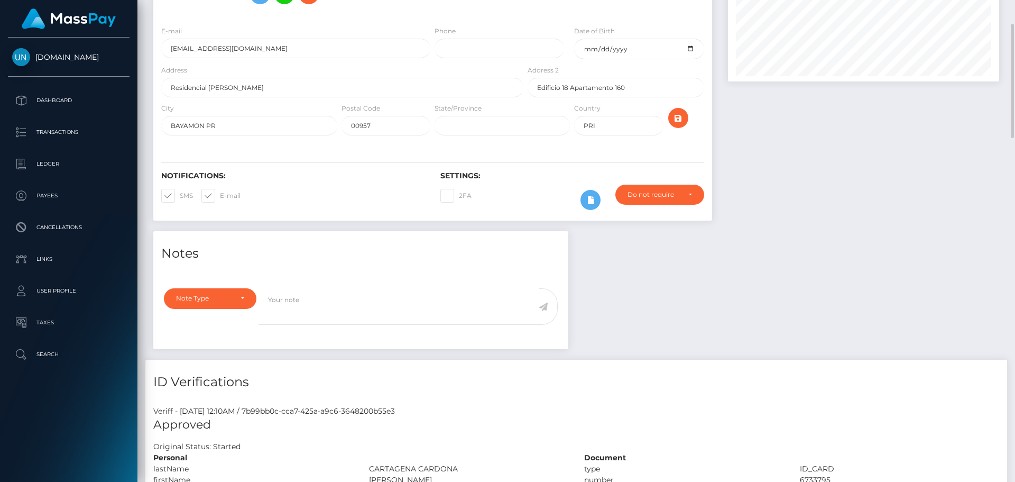
click at [1015, 4] on div "Customer Profile Loading... Loading..." at bounding box center [576, 241] width 878 height 482
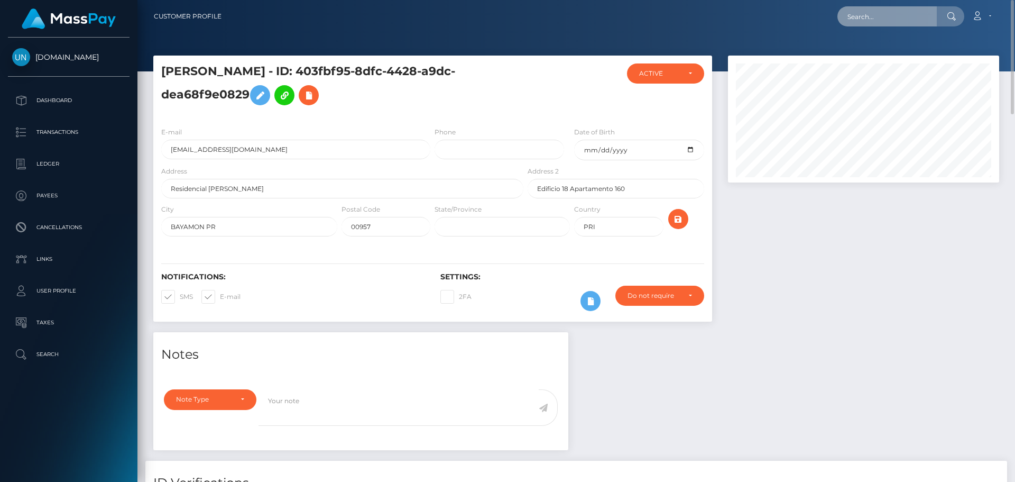
click at [860, 9] on input "text" at bounding box center [887, 16] width 99 height 20
paste input "[EMAIL_ADDRESS][DOMAIN_NAME]"
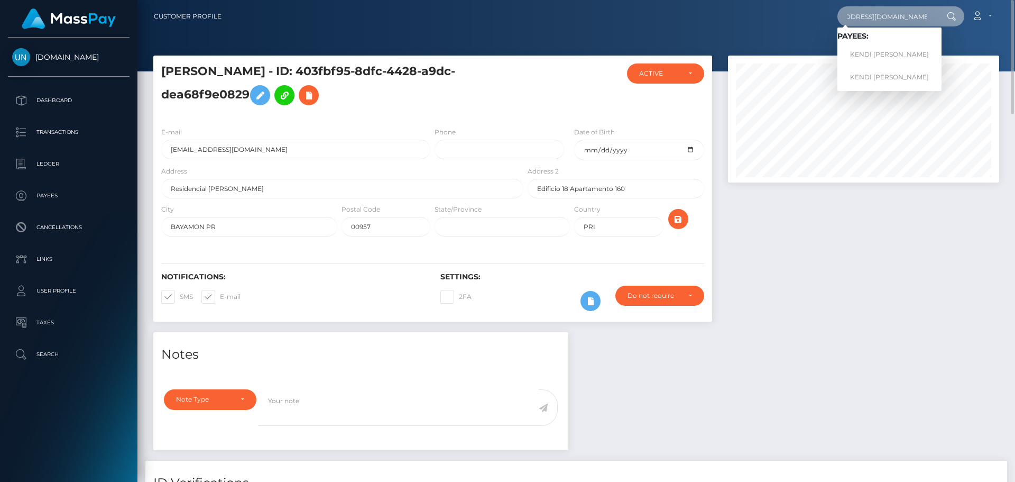
type input "[EMAIL_ADDRESS][DOMAIN_NAME]"
click at [876, 56] on link "KENDI [PERSON_NAME]" at bounding box center [890, 55] width 104 height 20
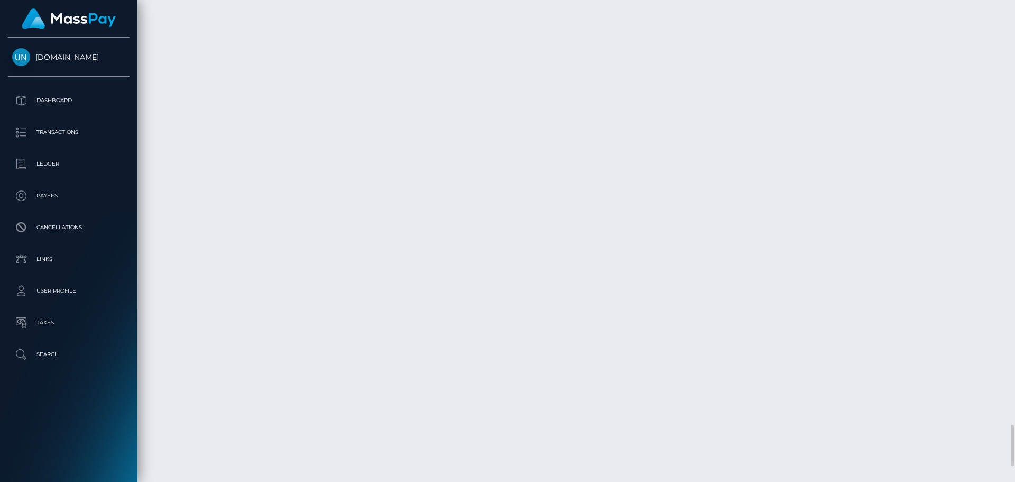
scroll to position [5099, 0]
click at [1010, 8] on div at bounding box center [1011, 241] width 8 height 482
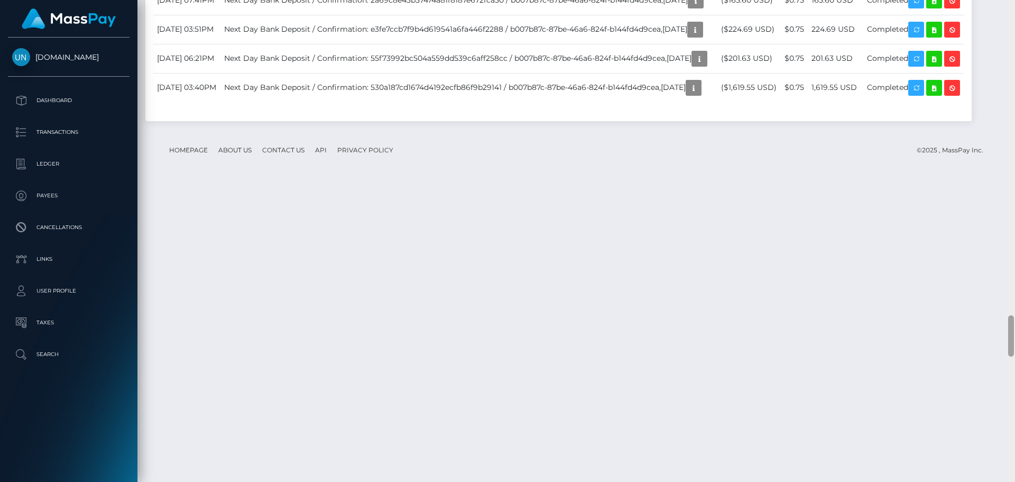
click at [1010, 8] on div at bounding box center [1011, 241] width 8 height 482
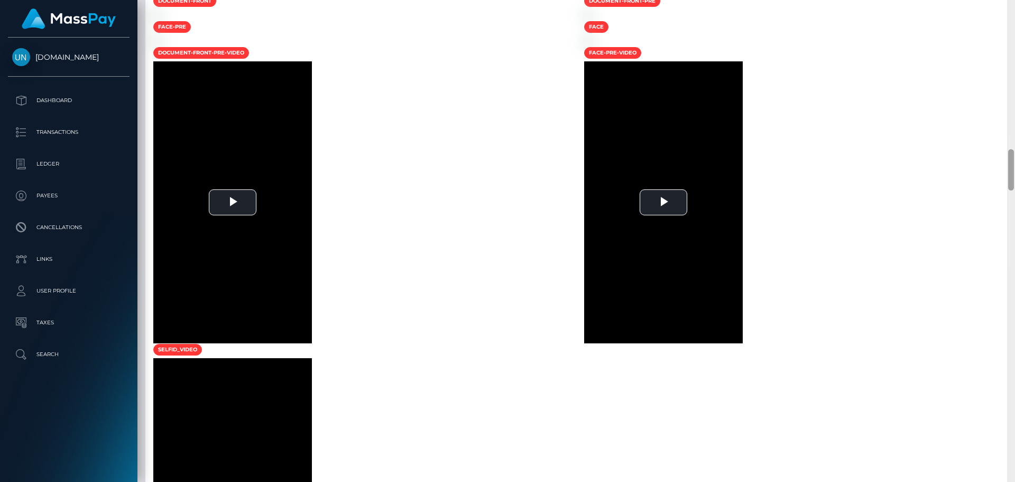
click at [1010, 8] on div at bounding box center [1011, 241] width 8 height 482
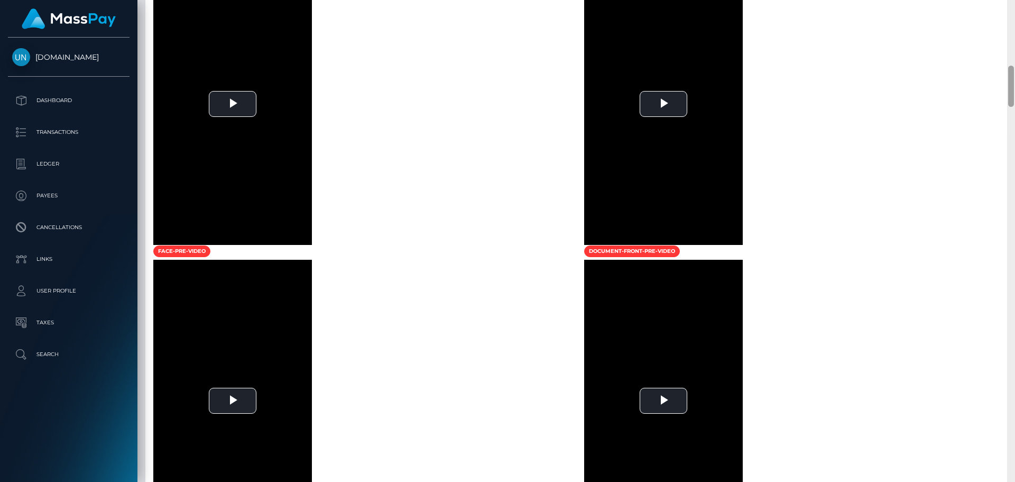
click at [1010, 8] on div at bounding box center [1011, 241] width 8 height 482
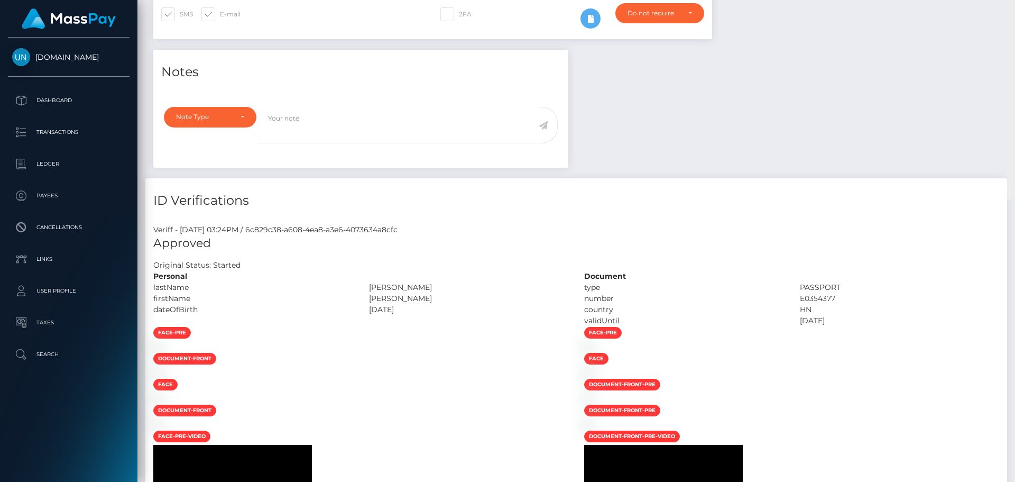
click at [1010, 8] on div "Customer Profile Loading... Loading..." at bounding box center [576, 241] width 878 height 482
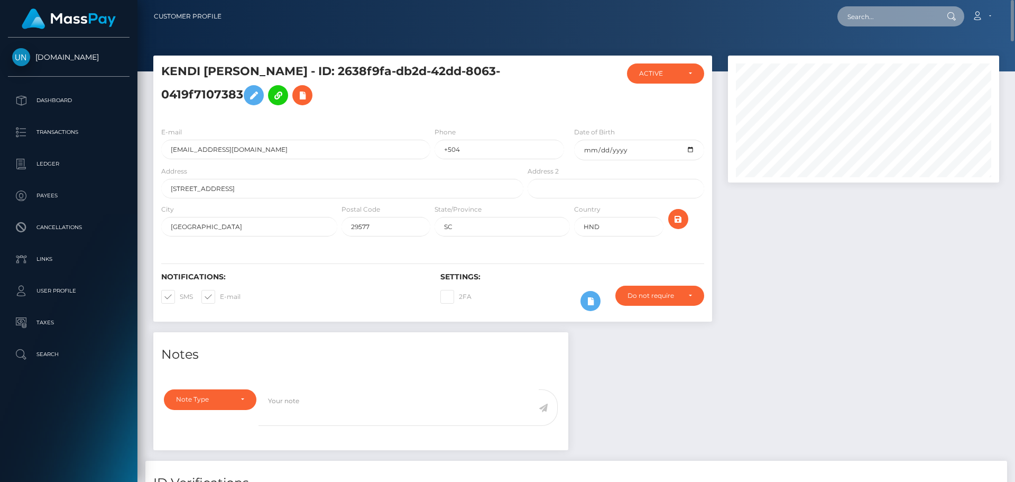
click at [899, 14] on input "text" at bounding box center [887, 16] width 99 height 20
paste input "phv2shzh95@privaterelay.appleid.com"
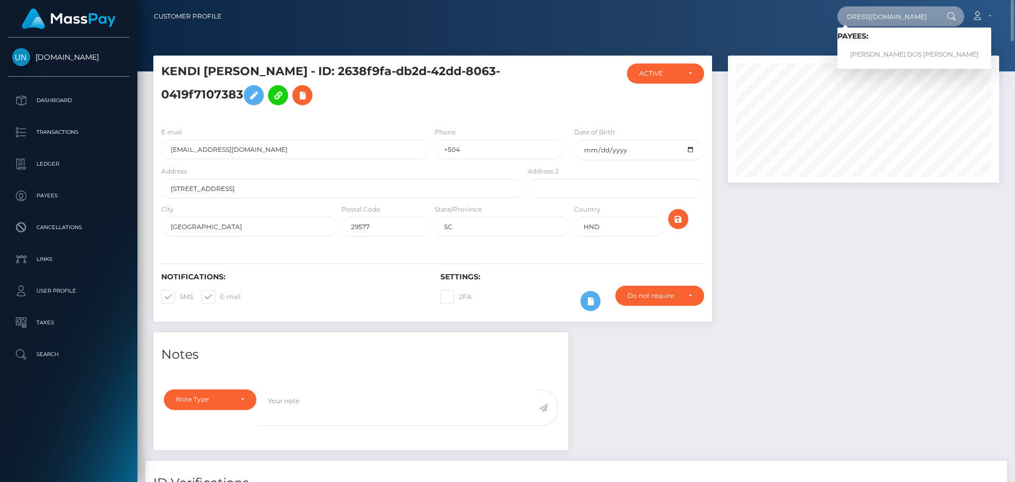
type input "phv2shzh95@privaterelay.appleid.com"
click at [885, 54] on link "RUTE CORREIA DOS SANTOS" at bounding box center [915, 55] width 154 height 20
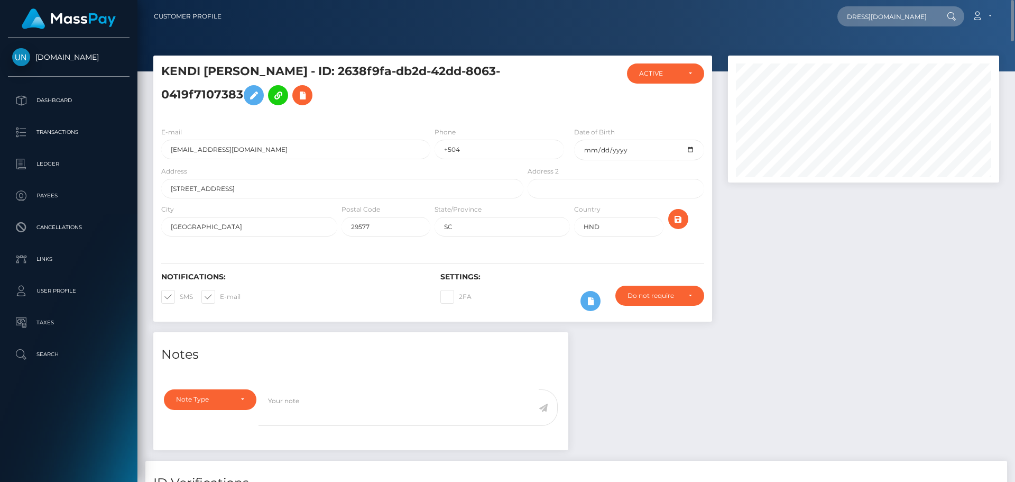
scroll to position [0, 0]
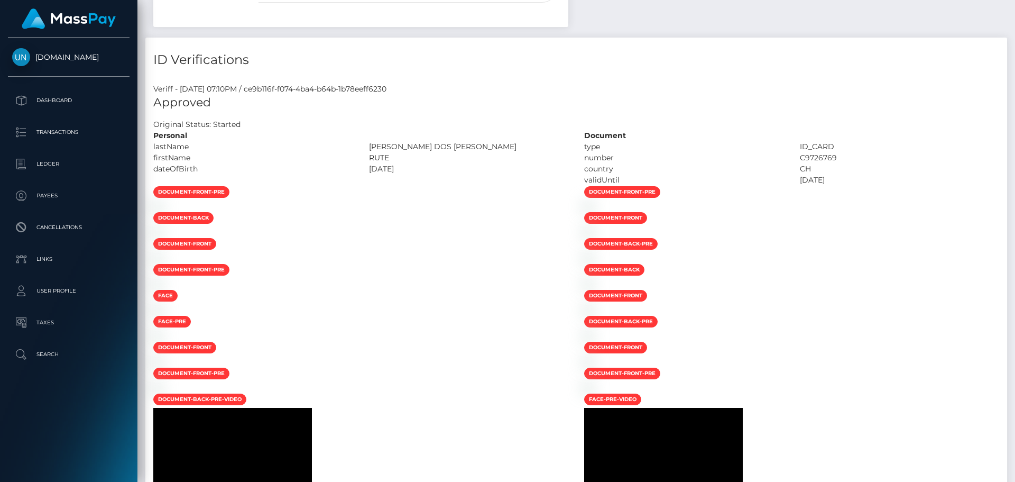
scroll to position [53, 0]
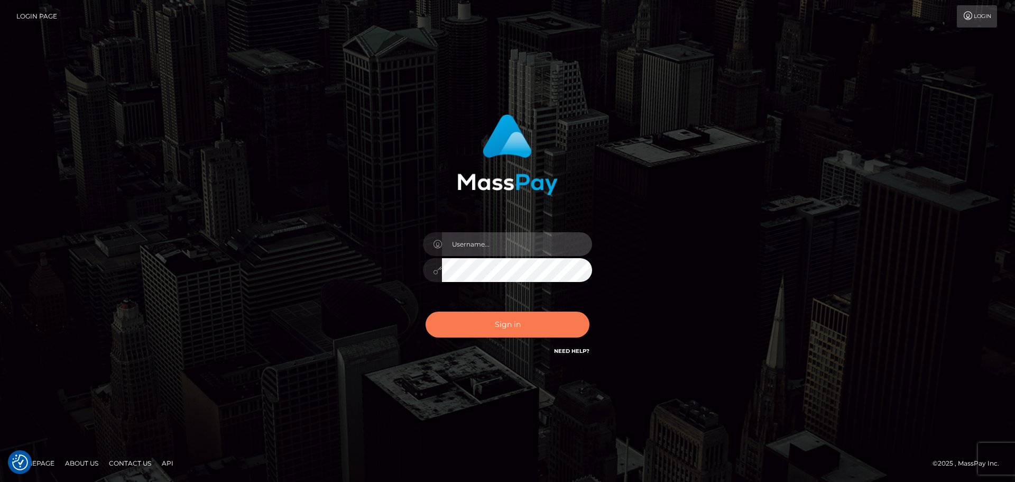
type input "[PERSON_NAME]"
click at [485, 324] on button "Sign in" at bounding box center [508, 324] width 164 height 26
type input "[PERSON_NAME]"
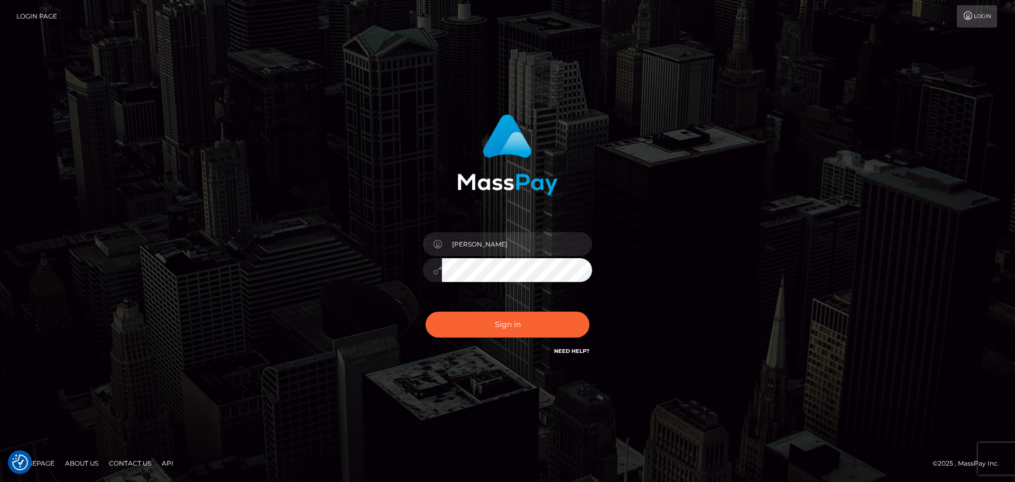
click at [449, 346] on div "Sign in Need Help?" at bounding box center [507, 328] width 185 height 47
click at [468, 327] on button "Sign in" at bounding box center [508, 324] width 164 height 26
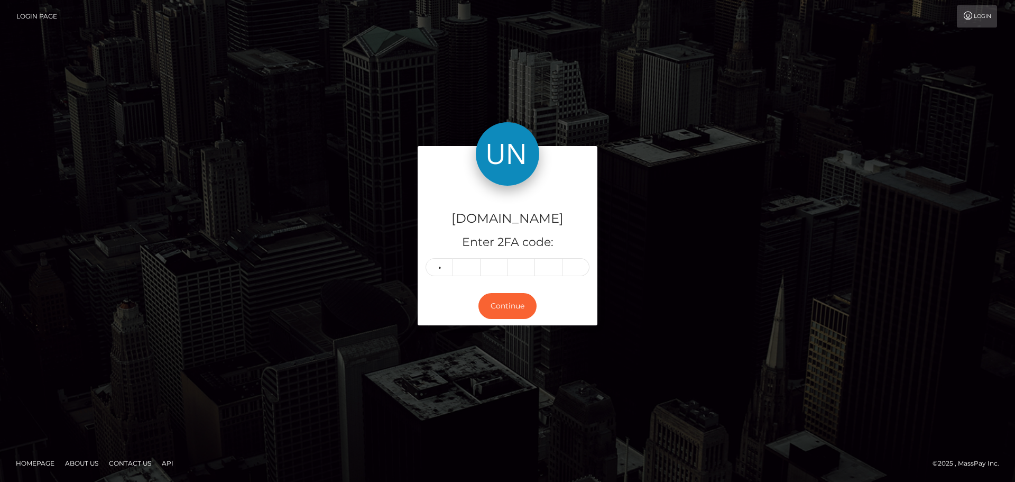
type input "7"
type input "9"
type input "6"
type input "7"
type input "6"
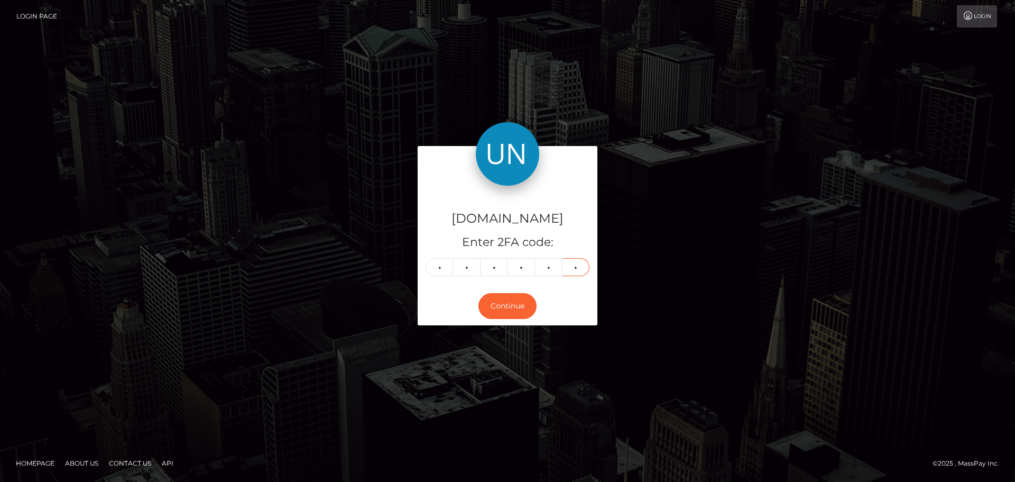
type input "1"
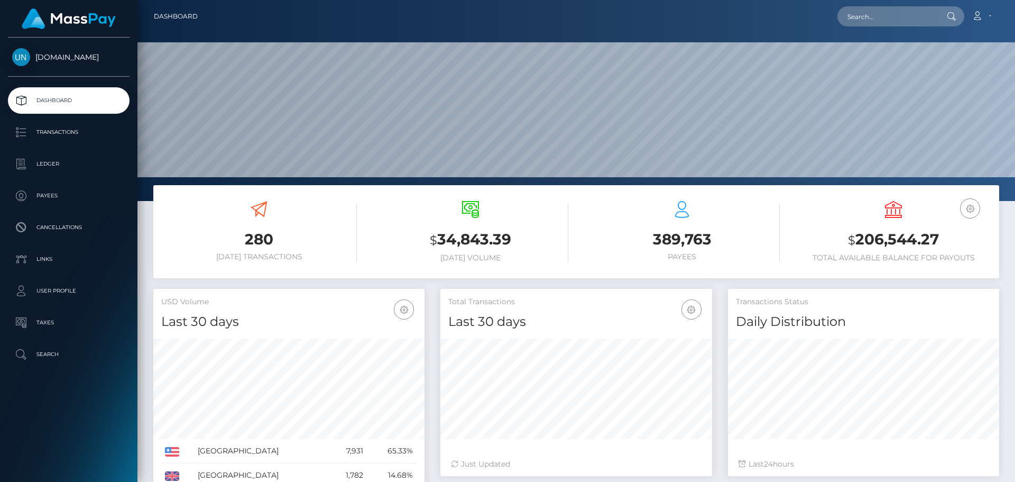
scroll to position [188, 272]
click at [911, 23] on input "text" at bounding box center [887, 16] width 99 height 20
paste input "[EMAIL_ADDRESS][DOMAIN_NAME]"
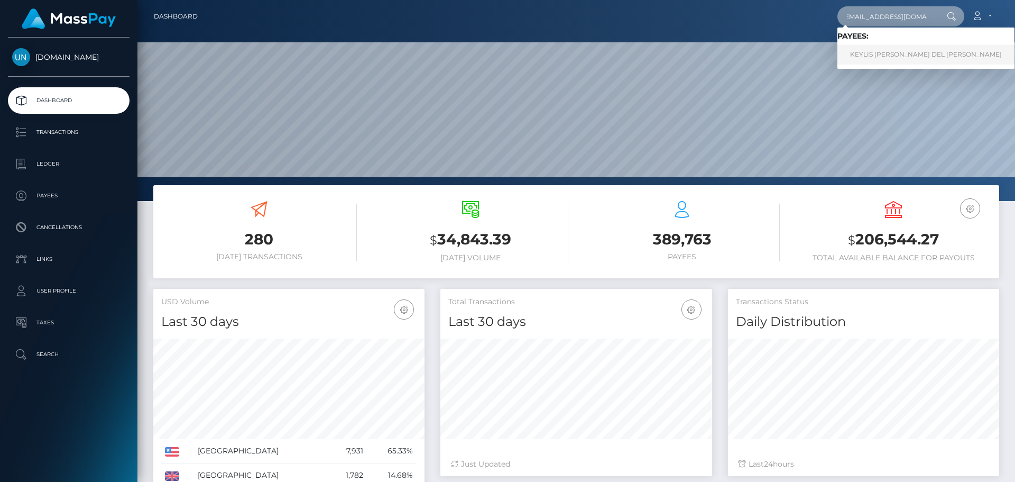
type input "[EMAIL_ADDRESS][DOMAIN_NAME]"
click at [909, 59] on link "KEYLIS HORALIZ RIVERA DEL VALLE" at bounding box center [926, 55] width 177 height 20
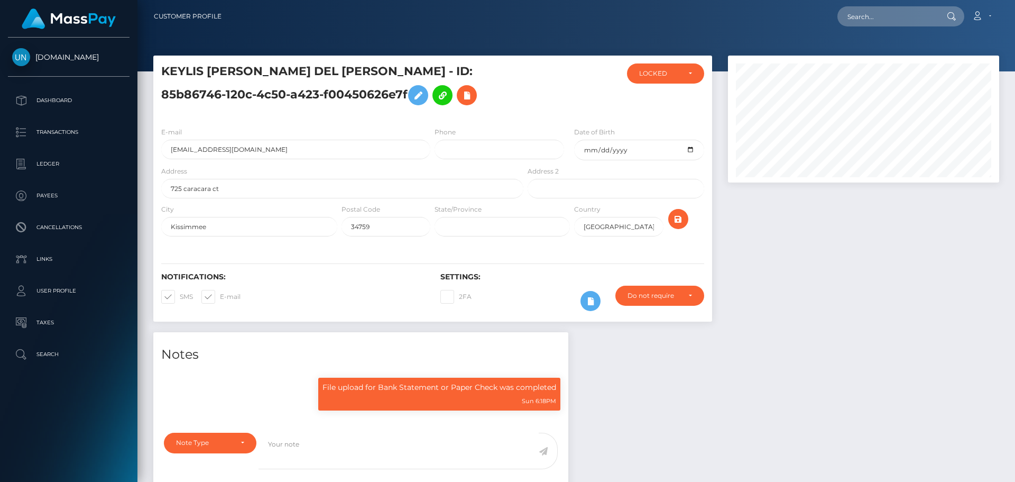
scroll to position [127, 272]
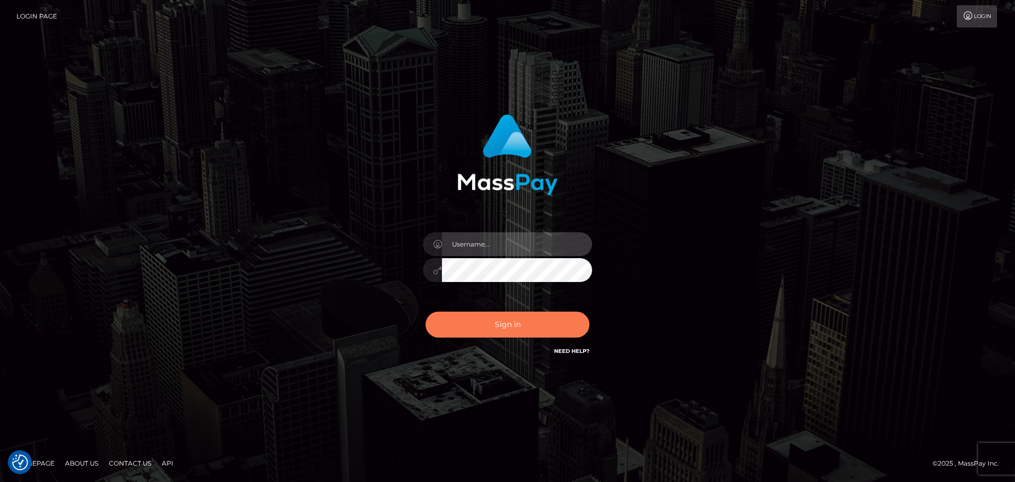
type input "[PERSON_NAME]"
click at [462, 321] on button "Sign in" at bounding box center [508, 324] width 164 height 26
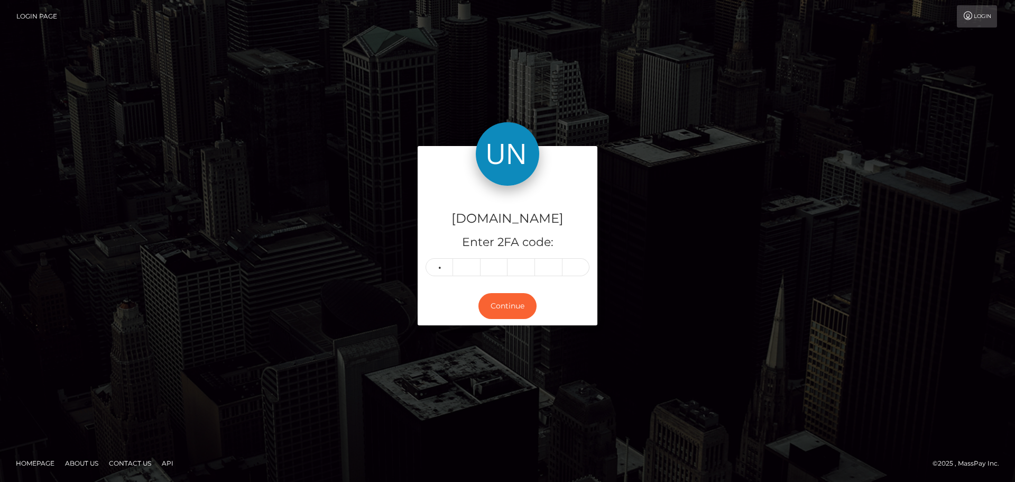
type input "4"
type input "2"
type input "5"
type input "6"
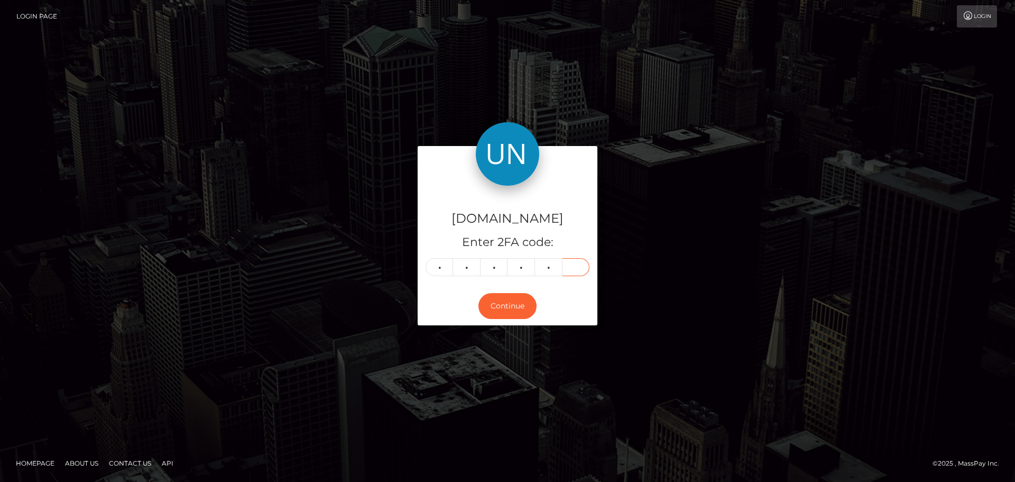
type input "7"
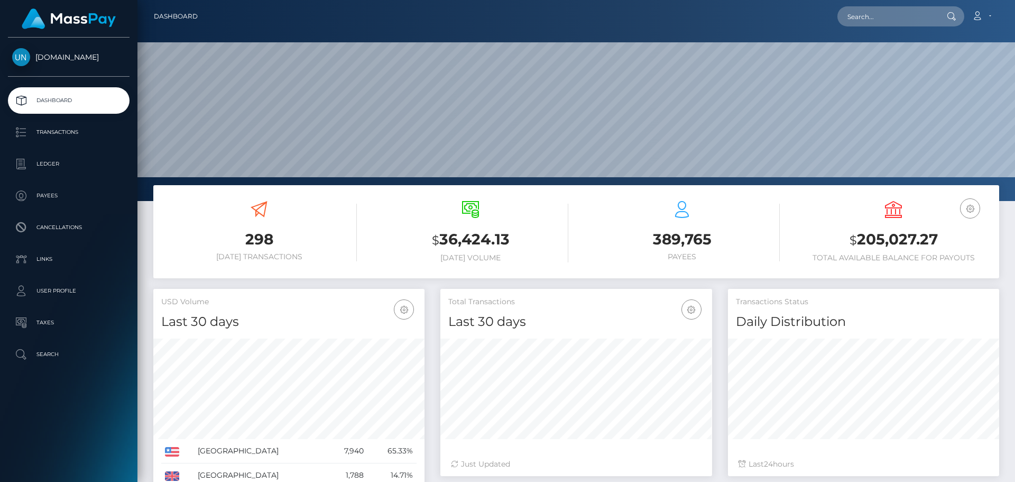
scroll to position [188, 272]
click at [890, 10] on input "text" at bounding box center [887, 16] width 99 height 20
paste input "drvculagirl98@yahoo.com"
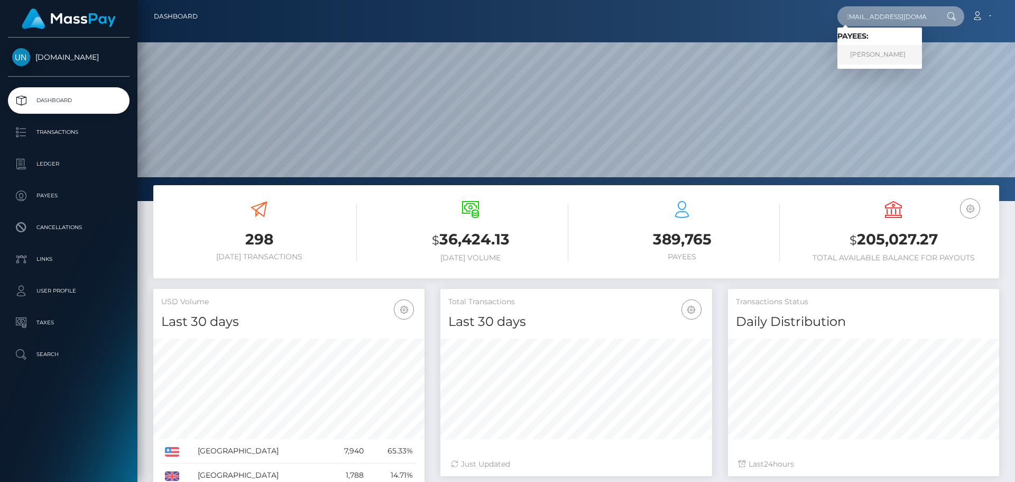
type input "drvculagirl98@yahoo.com"
click at [876, 52] on link "AHTZIRI AYLEEN SEGURA" at bounding box center [880, 55] width 85 height 20
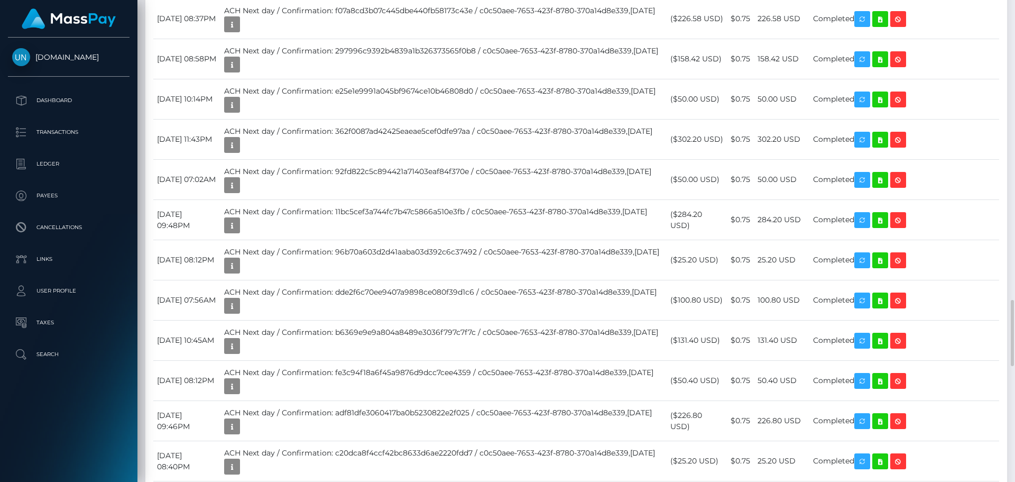
scroll to position [127, 272]
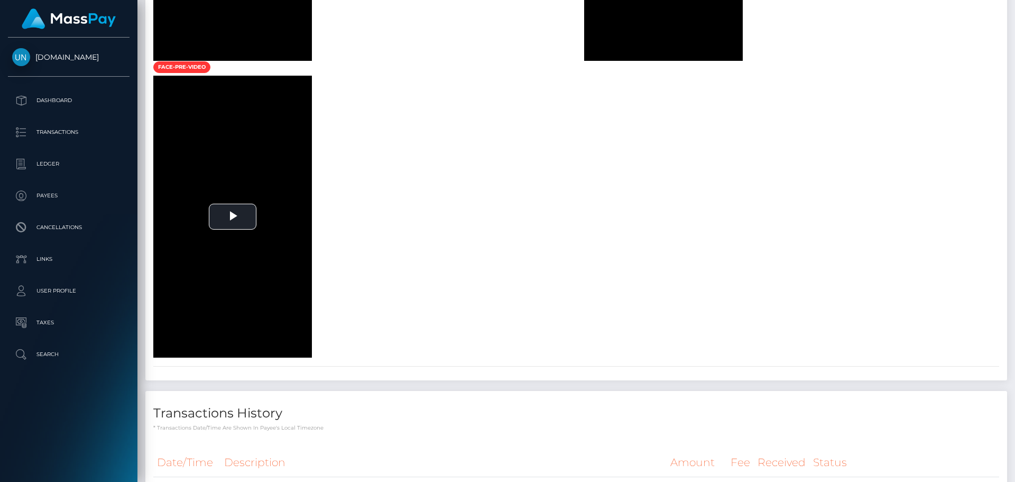
click at [1015, 1] on div at bounding box center [1011, 241] width 8 height 482
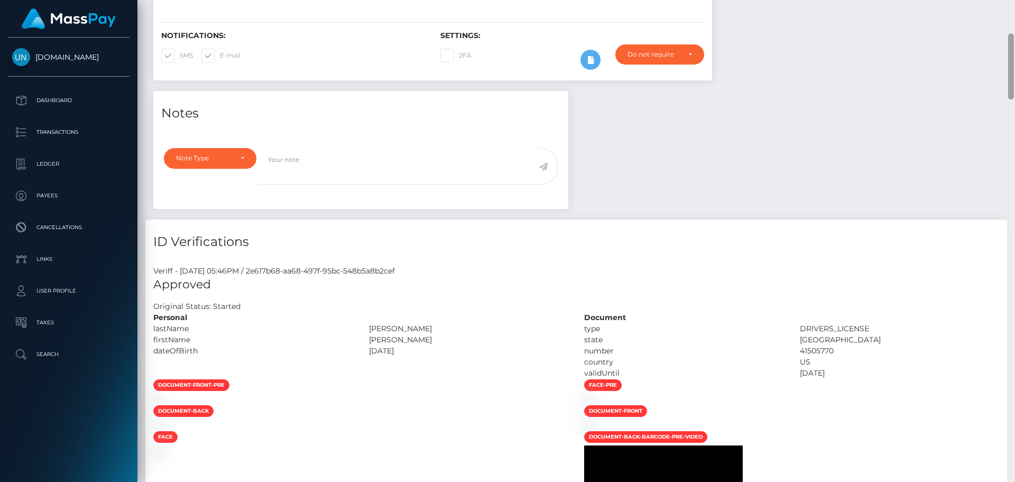
click at [1015, 1] on div "Customer Profile Loading... Loading..." at bounding box center [576, 241] width 878 height 482
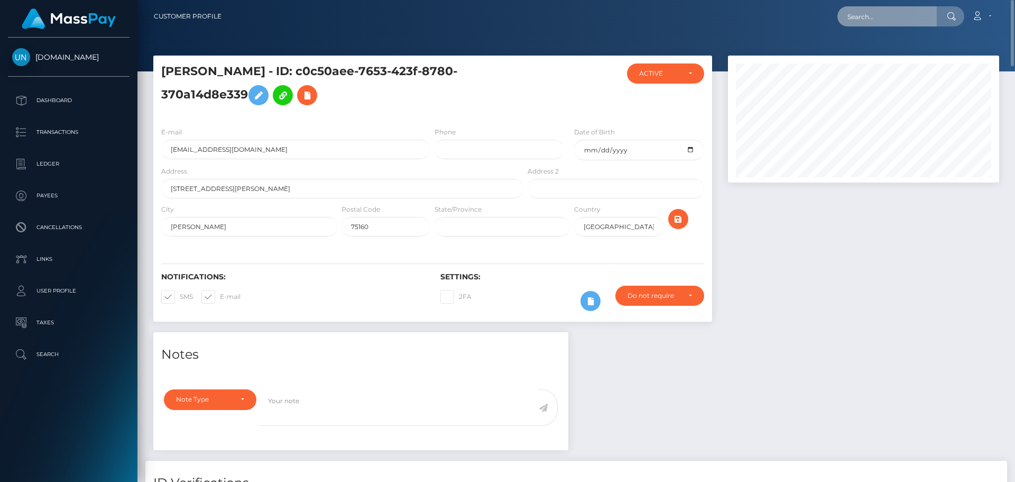
click at [910, 22] on input "text" at bounding box center [887, 16] width 99 height 20
paste input "[EMAIL_ADDRESS][DOMAIN_NAME]"
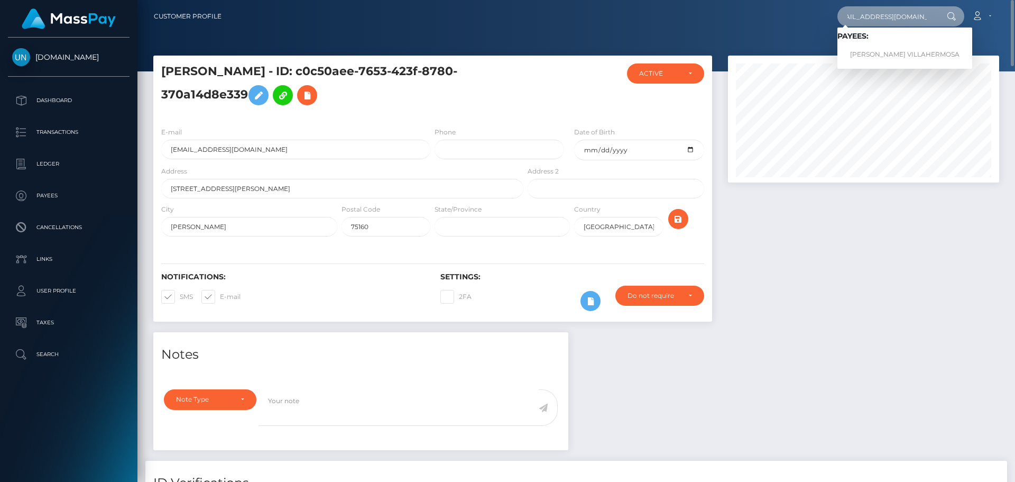
type input "[EMAIL_ADDRESS][DOMAIN_NAME]"
click at [862, 53] on link "[PERSON_NAME] VILLAHERMOSA" at bounding box center [905, 55] width 135 height 20
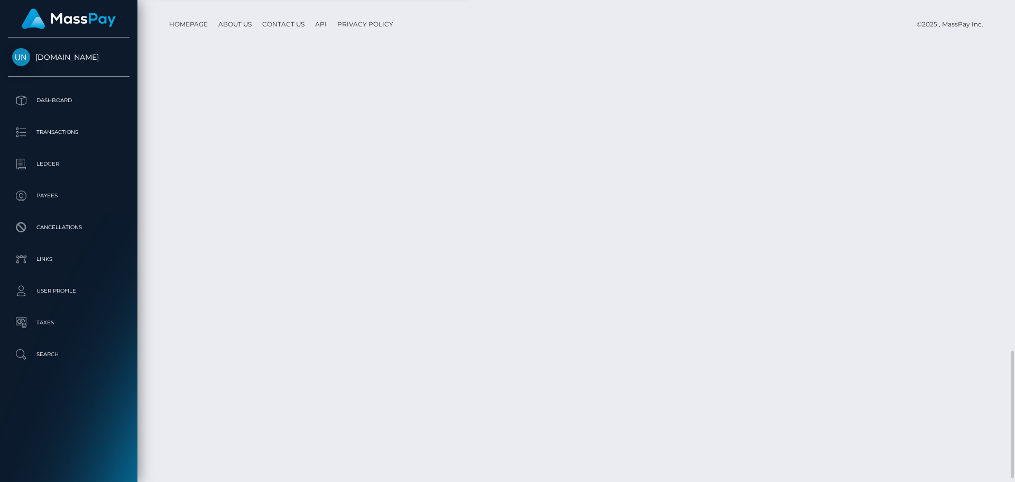
scroll to position [1485, 0]
drag, startPoint x: 990, startPoint y: 1, endPoint x: 1004, endPoint y: 1, distance: 13.7
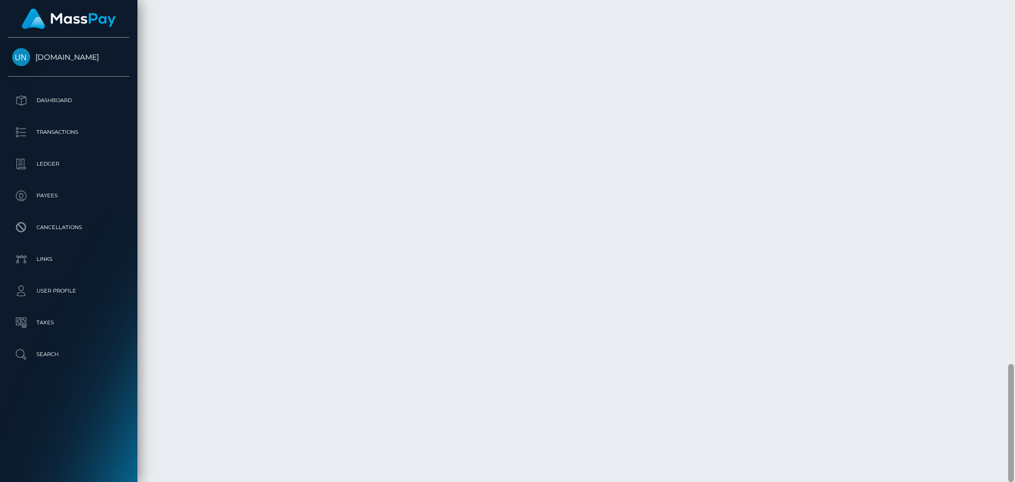
click at [1015, 6] on div at bounding box center [1011, 241] width 8 height 482
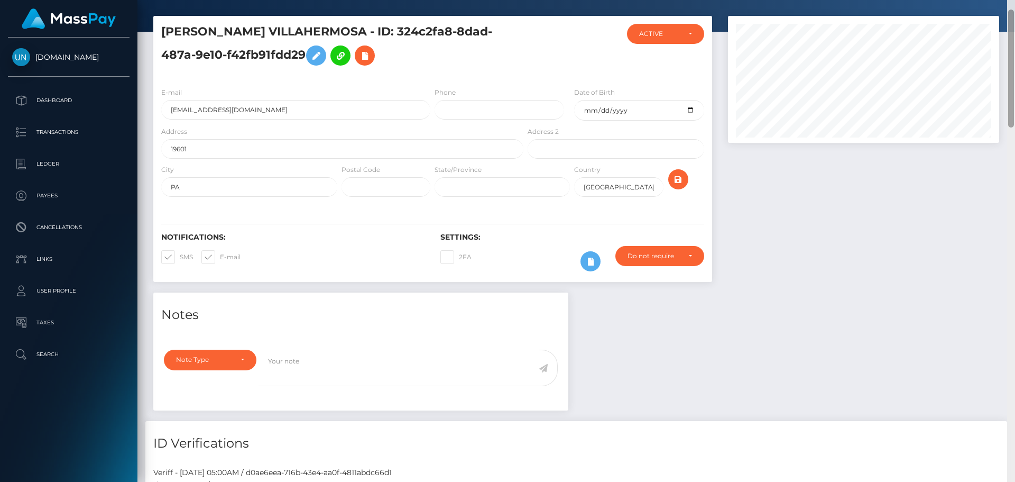
click at [1015, 6] on div "Customer Profile Loading... Loading..." at bounding box center [576, 241] width 878 height 482
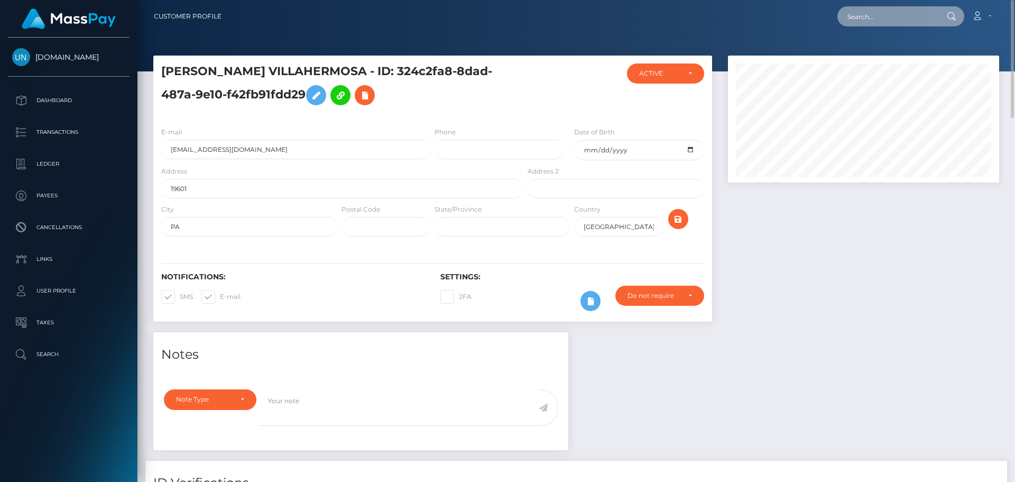
click at [913, 25] on input "text" at bounding box center [887, 16] width 99 height 20
paste input "[EMAIL_ADDRESS][DOMAIN_NAME]"
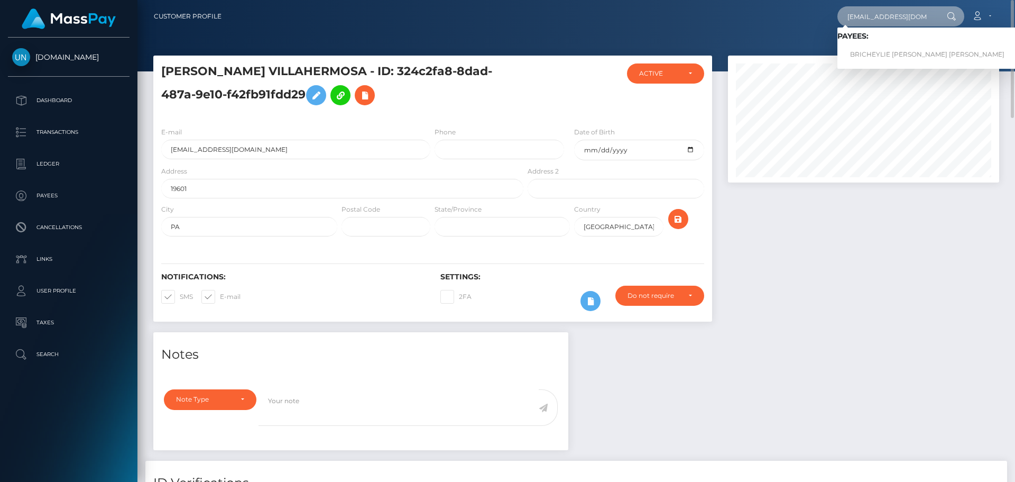
type input "[EMAIL_ADDRESS][DOMAIN_NAME]"
click at [873, 55] on link "BRICHEYLIE MARIE LOPEZ GRACIANI" at bounding box center [928, 55] width 180 height 20
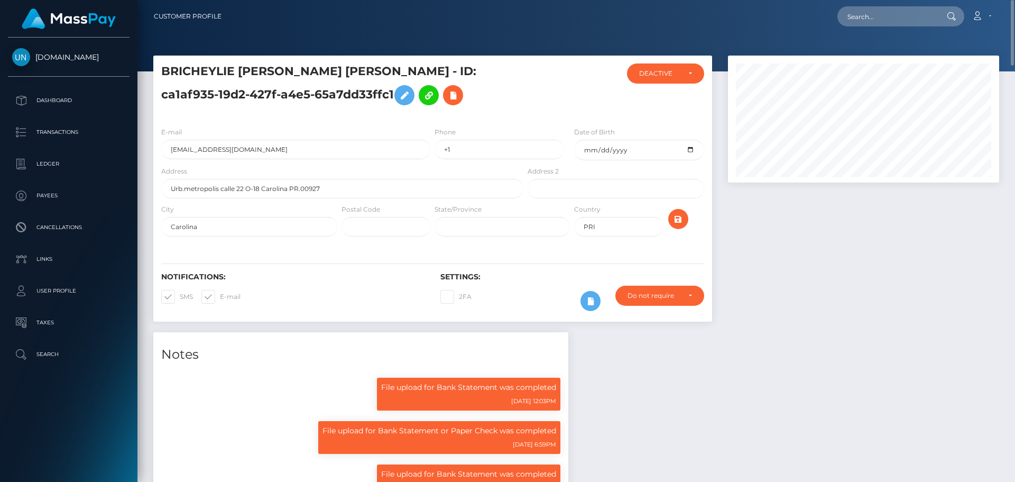
click at [876, 6] on div "Loading... Loading... Account Edit Profile Logout" at bounding box center [614, 16] width 769 height 22
click at [876, 11] on input "text" at bounding box center [887, 16] width 99 height 20
paste input "[PERSON_NAME][EMAIL_ADDRESS][DOMAIN_NAME]"
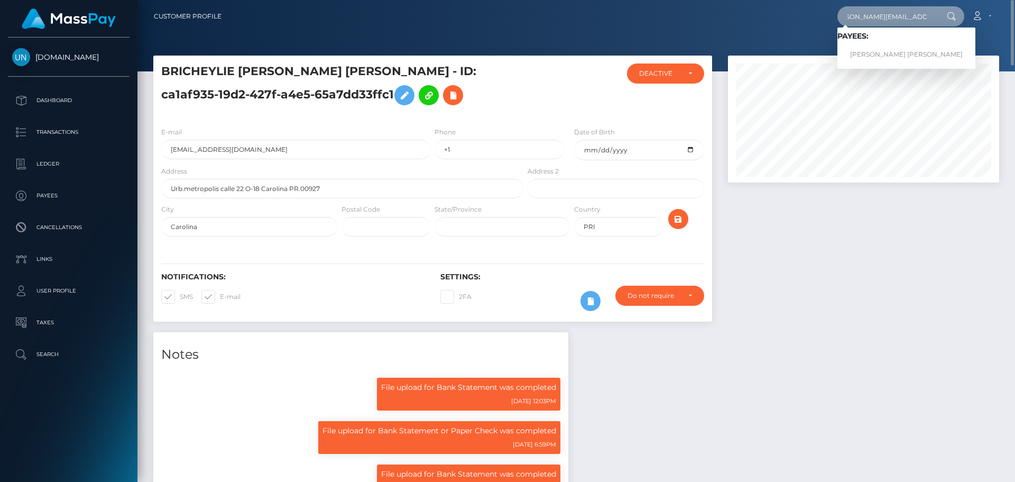
type input "[PERSON_NAME][EMAIL_ADDRESS][DOMAIN_NAME]"
click at [872, 53] on link "[PERSON_NAME] [PERSON_NAME]" at bounding box center [907, 55] width 138 height 20
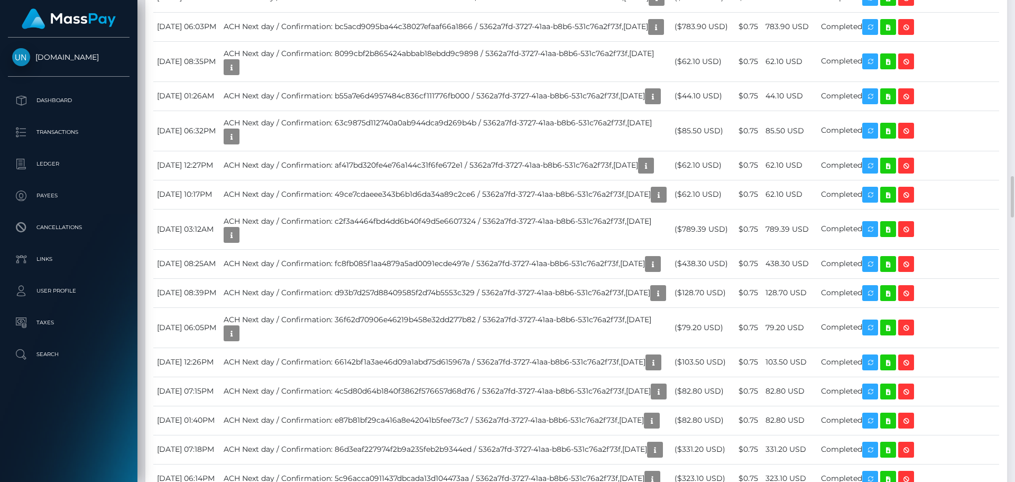
scroll to position [1903, 0]
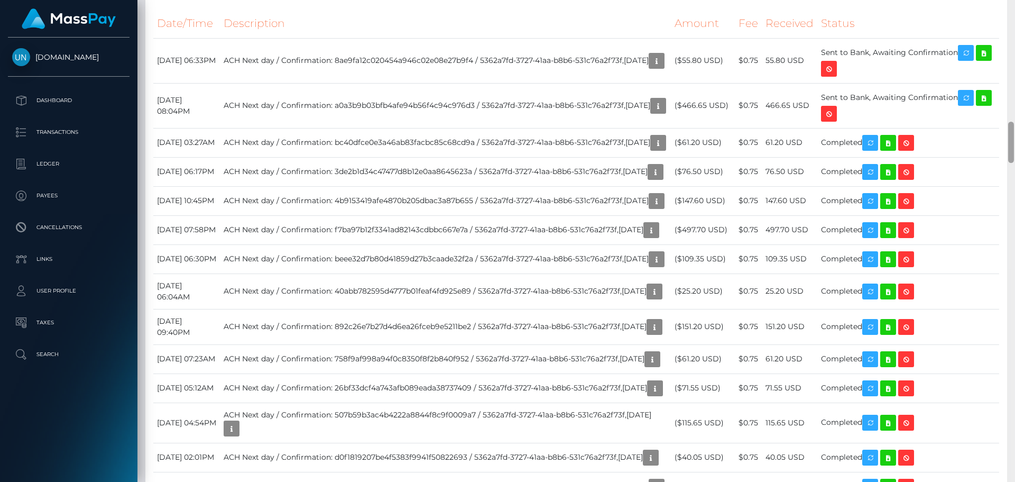
click at [1010, 6] on div at bounding box center [1011, 241] width 8 height 482
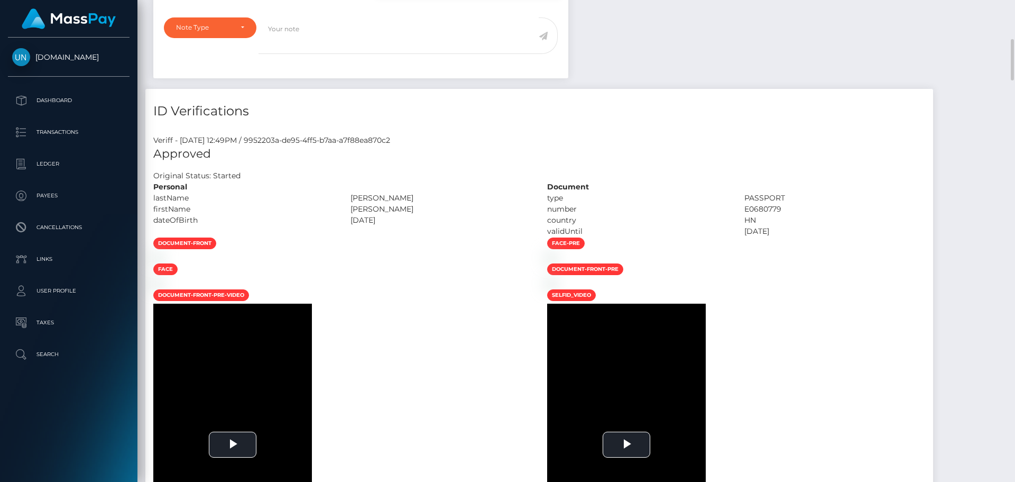
drag, startPoint x: 1010, startPoint y: 6, endPoint x: 936, endPoint y: 8, distance: 74.1
click at [1007, 6] on div "Customer Profile Loading... Loading..." at bounding box center [576, 241] width 878 height 482
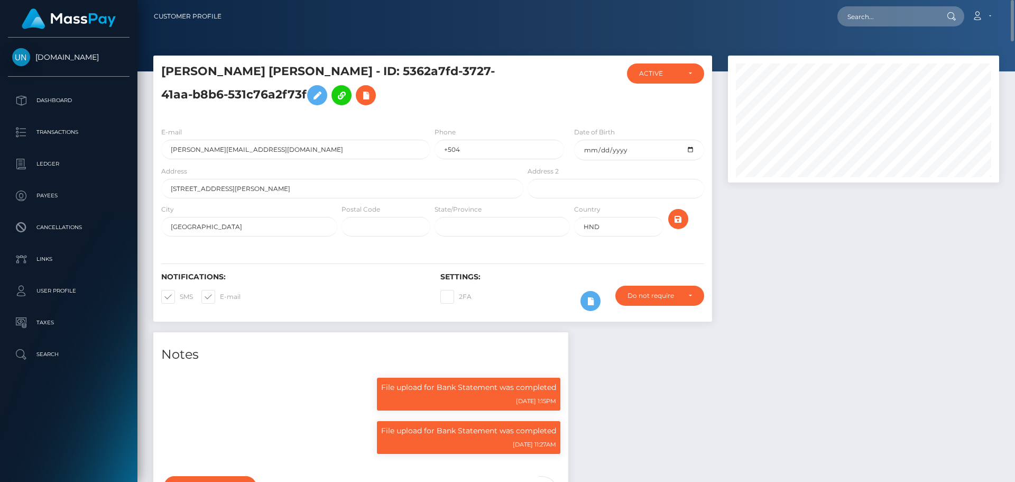
click at [835, 1] on nav "Customer Profile Loading... Loading... Account" at bounding box center [576, 16] width 878 height 33
click at [853, 5] on nav "Customer Profile Loading... Loading... Account" at bounding box center [576, 16] width 878 height 33
click at [856, 10] on input "text" at bounding box center [887, 16] width 99 height 20
paste input "taychaneel@icloud.com"
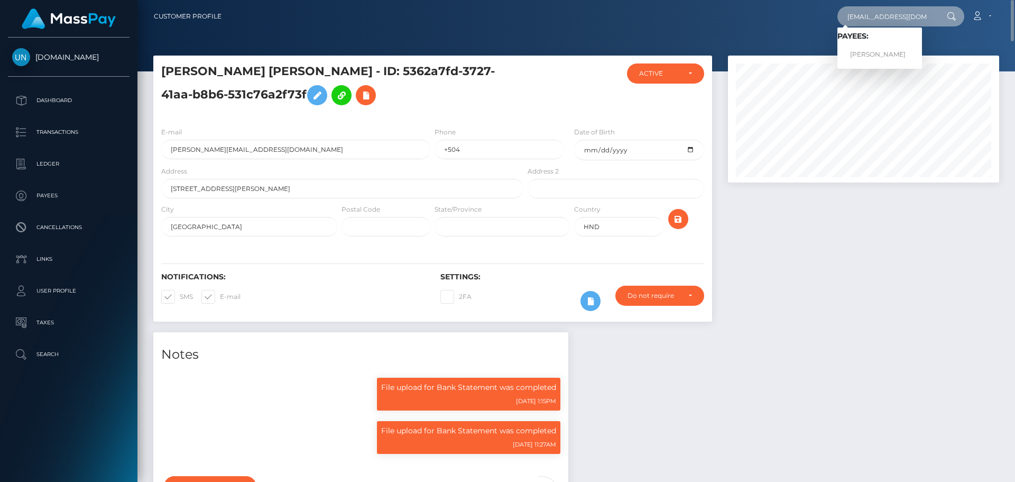
type input "taychaneel@icloud.com"
click at [872, 53] on link "TAYSHA CANDELARIO GONZALEZ" at bounding box center [880, 55] width 85 height 20
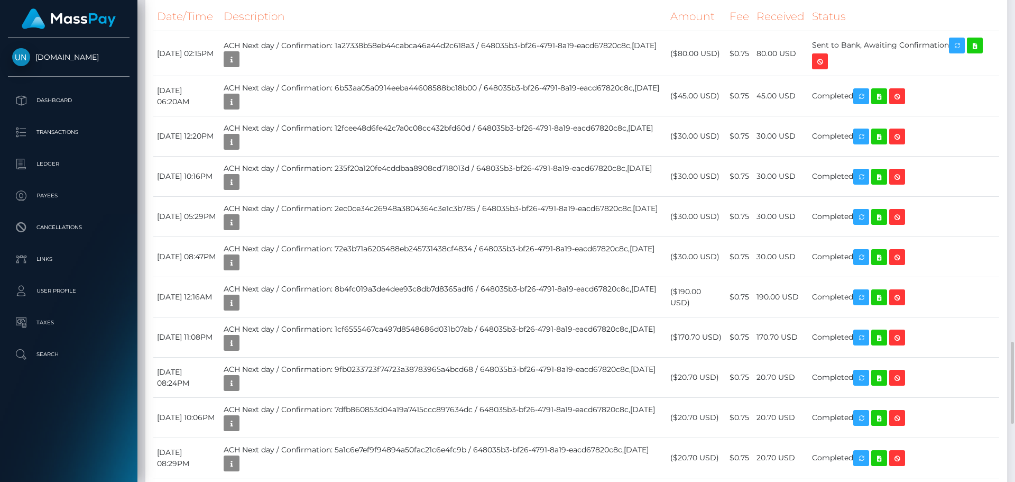
scroll to position [1956, 0]
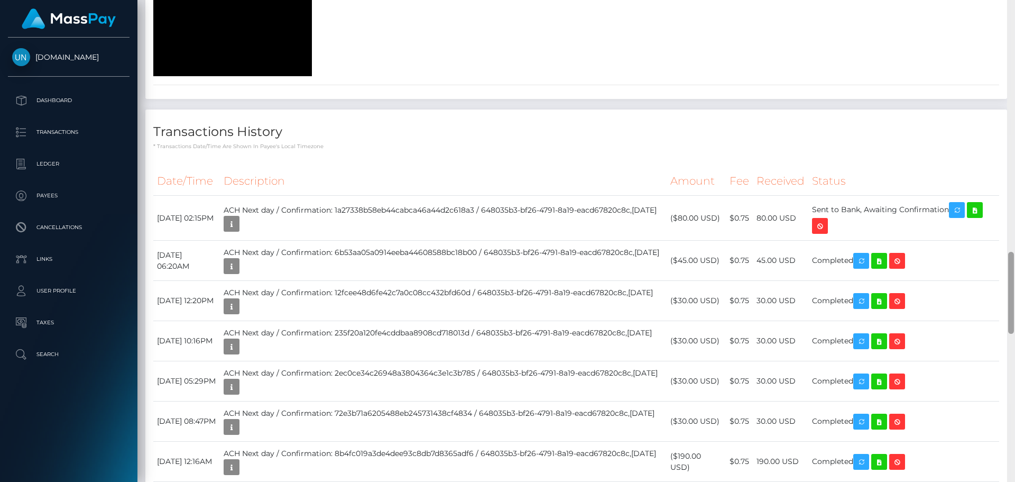
click at [1015, 20] on div at bounding box center [1011, 241] width 8 height 482
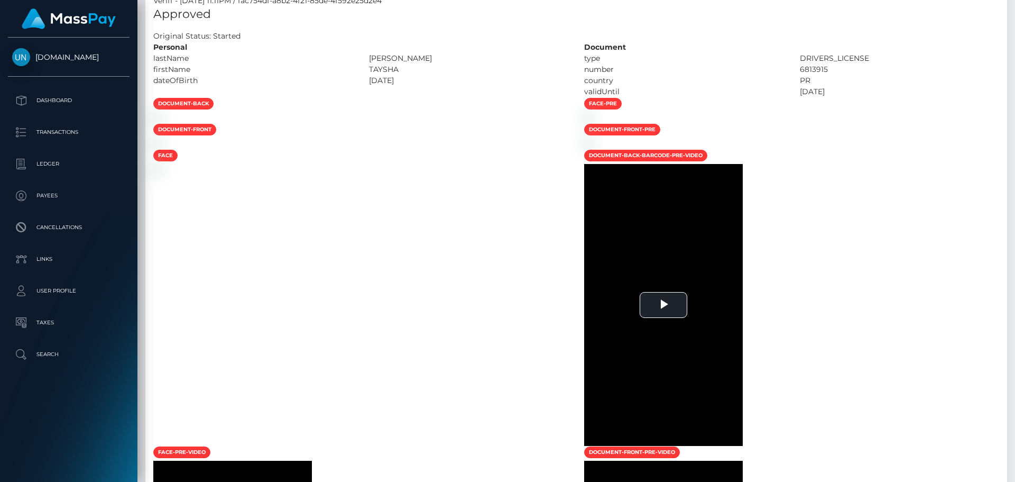
drag, startPoint x: 1015, startPoint y: 20, endPoint x: 881, endPoint y: 20, distance: 133.8
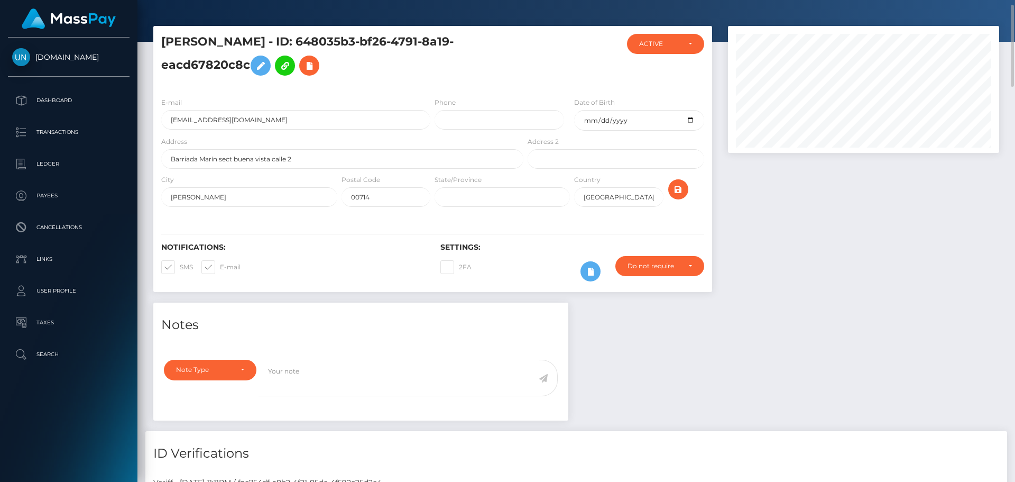
scroll to position [0, 0]
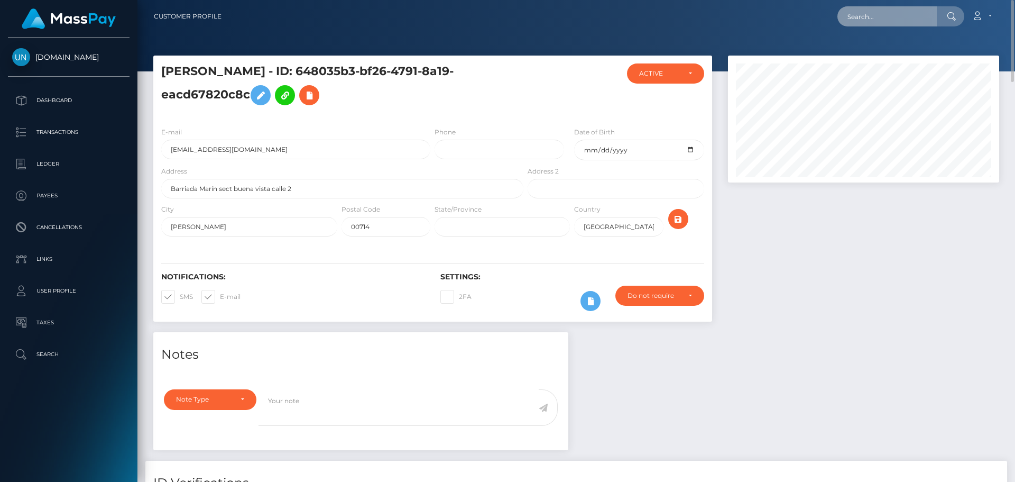
click at [864, 22] on input "text" at bounding box center [887, 16] width 99 height 20
paste input "tilabannon04@outlook.com"
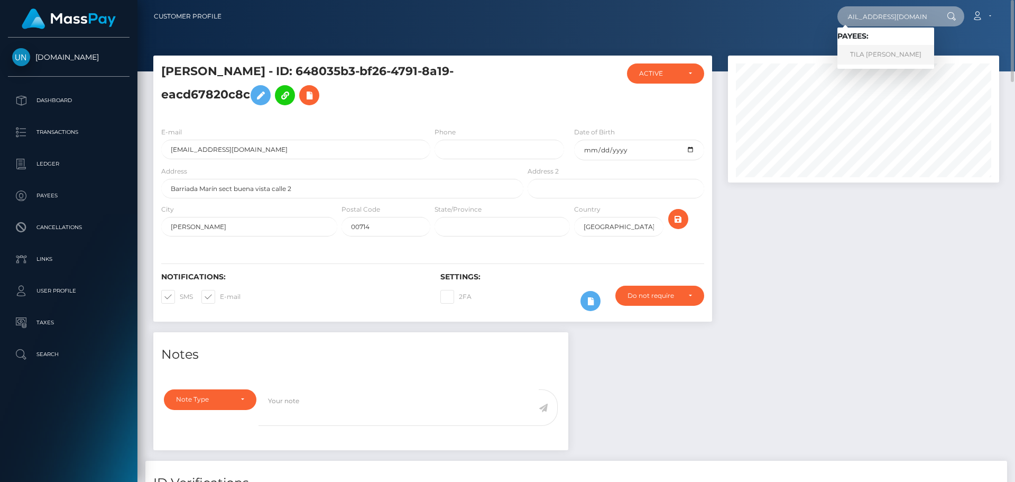
type input "tilabannon04@outlook.com"
click at [878, 58] on link "TILA SUE BANNON" at bounding box center [886, 55] width 97 height 20
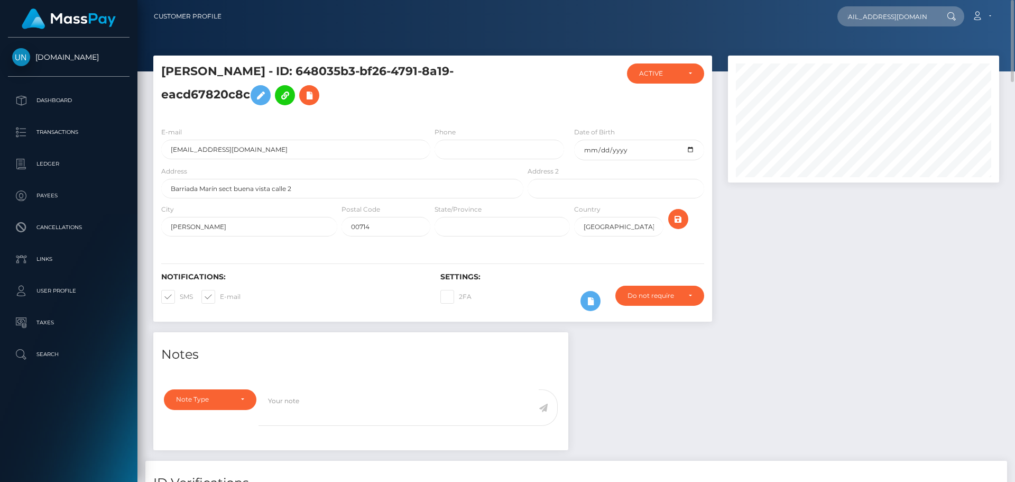
scroll to position [0, 0]
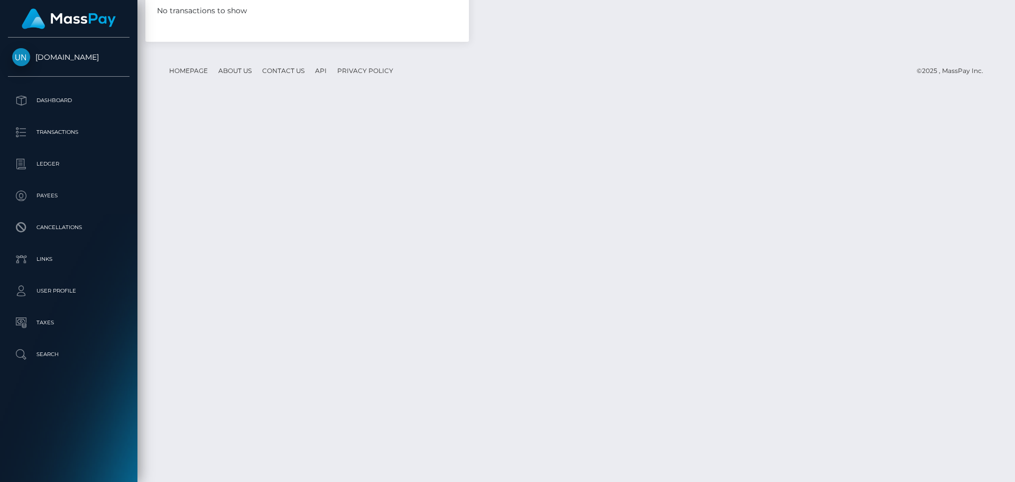
scroll to position [1540, 0]
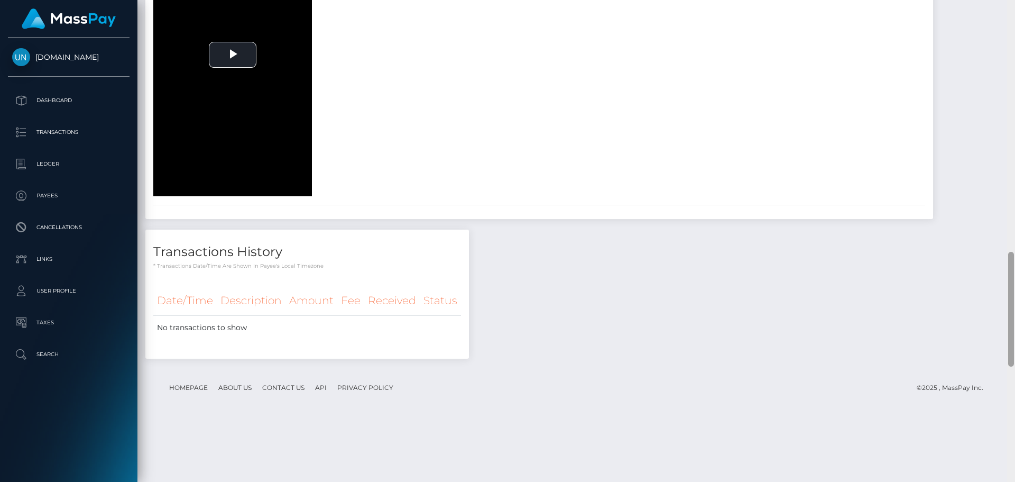
click at [1015, 17] on div at bounding box center [1011, 241] width 8 height 482
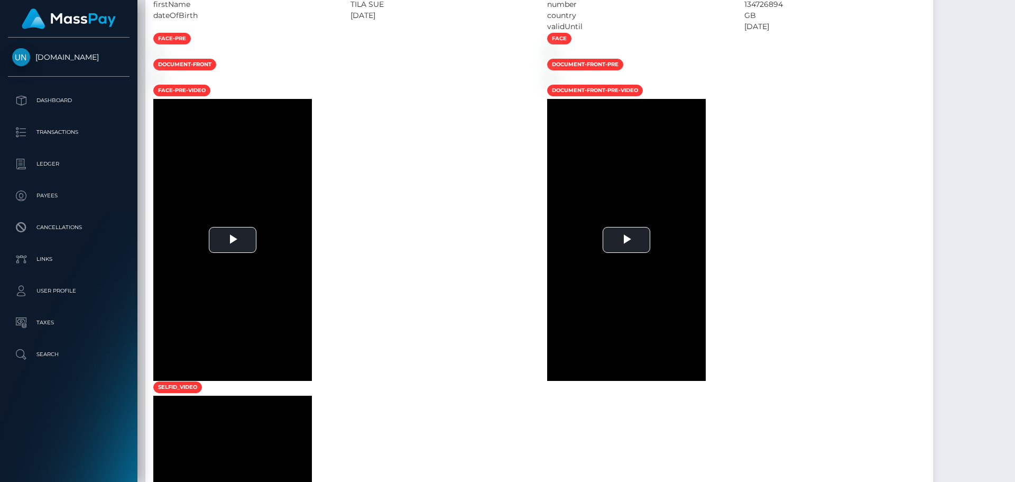
click at [1015, 17] on div at bounding box center [1011, 241] width 8 height 482
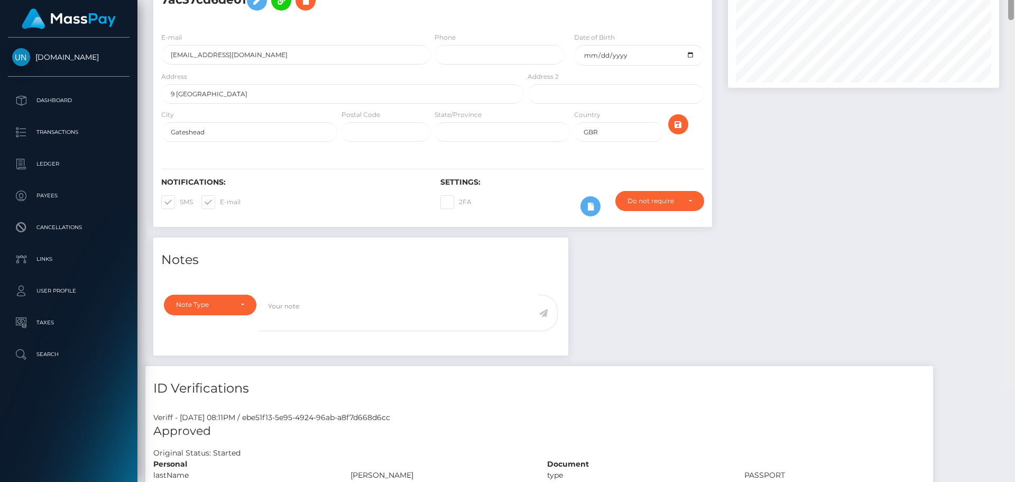
click at [1015, 17] on div "Customer Profile Loading... Loading..." at bounding box center [576, 241] width 878 height 482
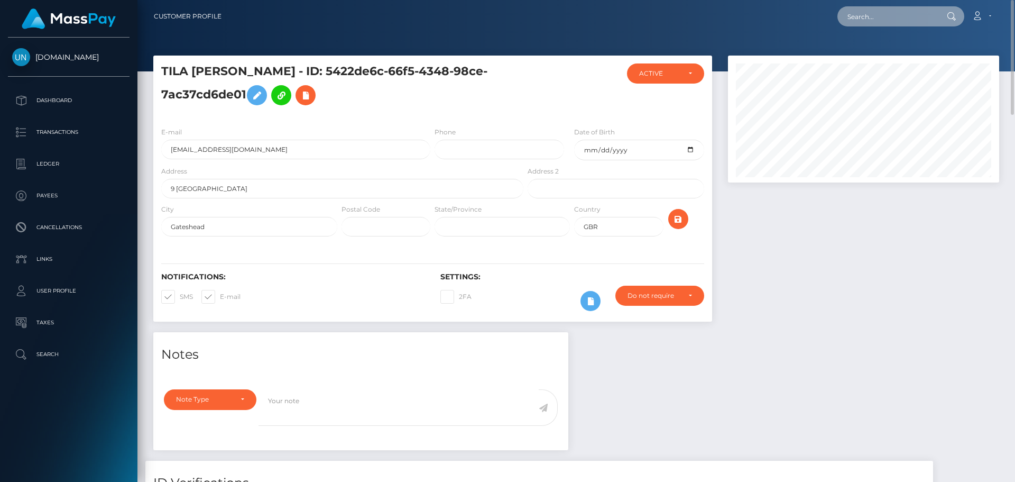
click at [864, 23] on input "text" at bounding box center [887, 16] width 99 height 20
paste input "jadeeubanks510@gmail.com"
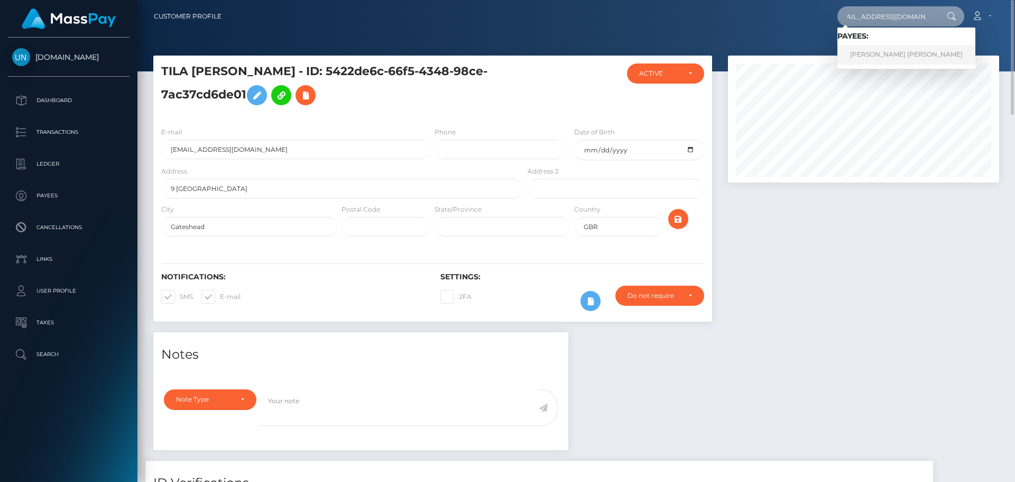
type input "jadeeubanks510@gmail.com"
click at [872, 50] on link "DANNY JADE EUBANKS" at bounding box center [907, 55] width 138 height 20
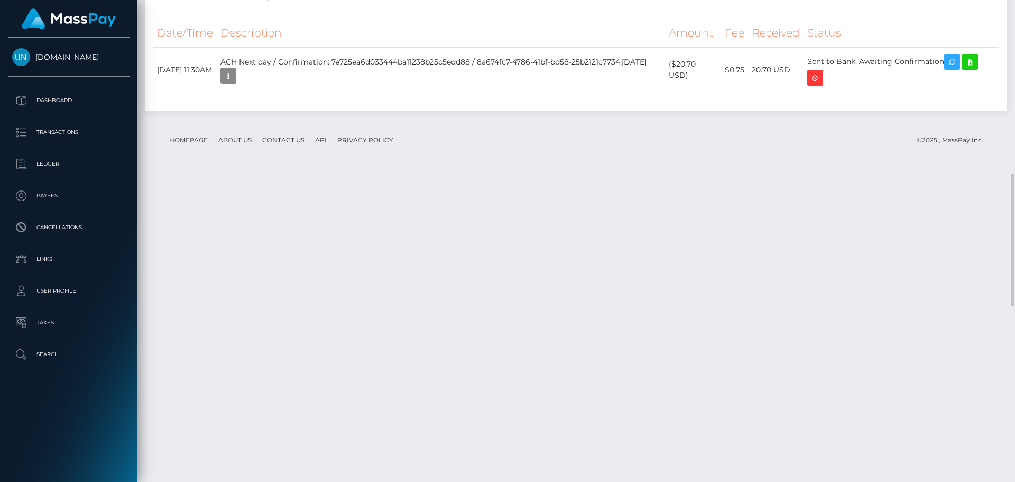
scroll to position [523, 0]
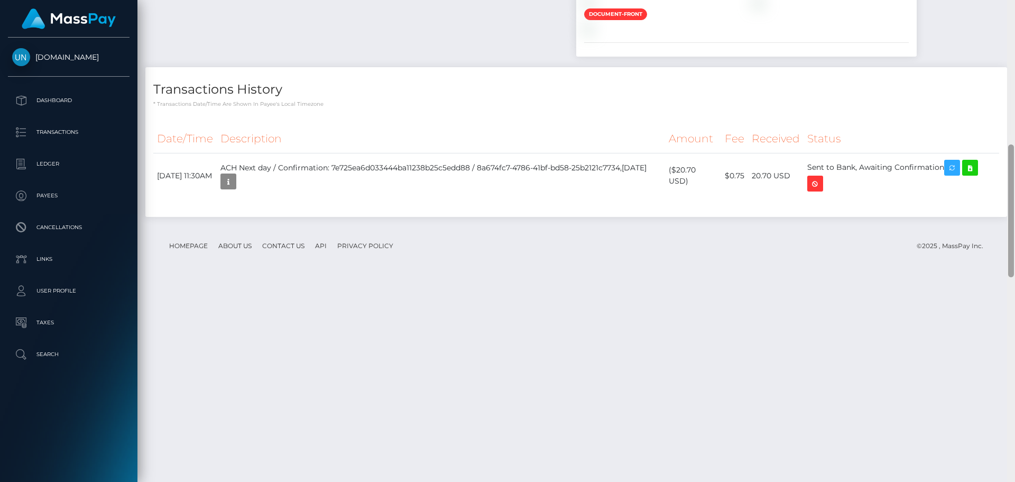
click at [1015, 11] on div at bounding box center [1011, 241] width 8 height 482
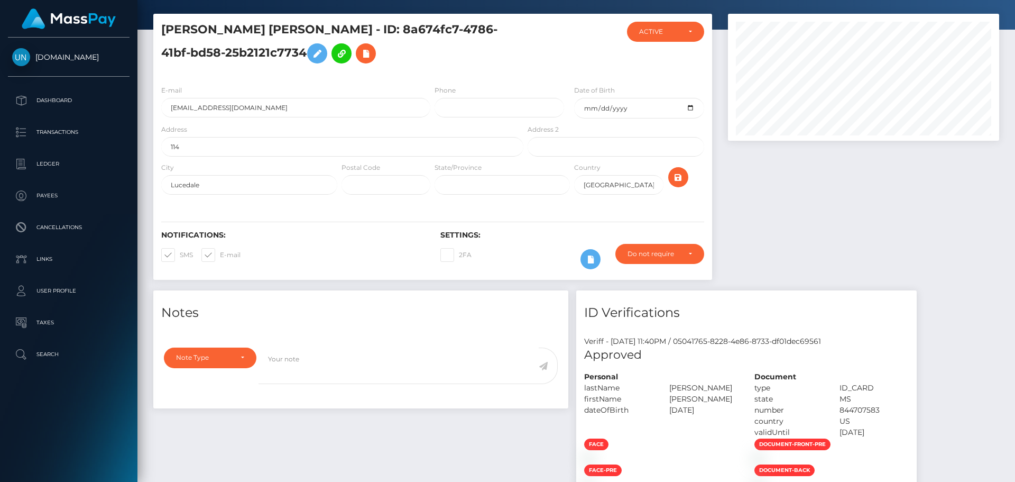
click at [1015, 11] on div "Customer Profile Loading... Loading..." at bounding box center [576, 241] width 878 height 482
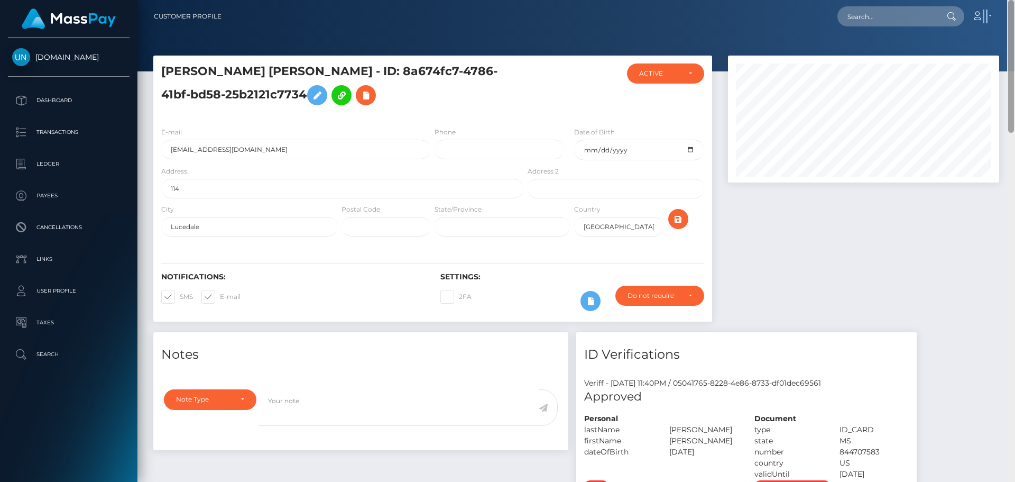
click at [1015, 11] on nav "Customer Profile Loading... Loading... Account" at bounding box center [576, 16] width 878 height 33
click at [930, 25] on input "text" at bounding box center [887, 16] width 99 height 20
paste input "[EMAIL_ADDRESS][DOMAIN_NAME]"
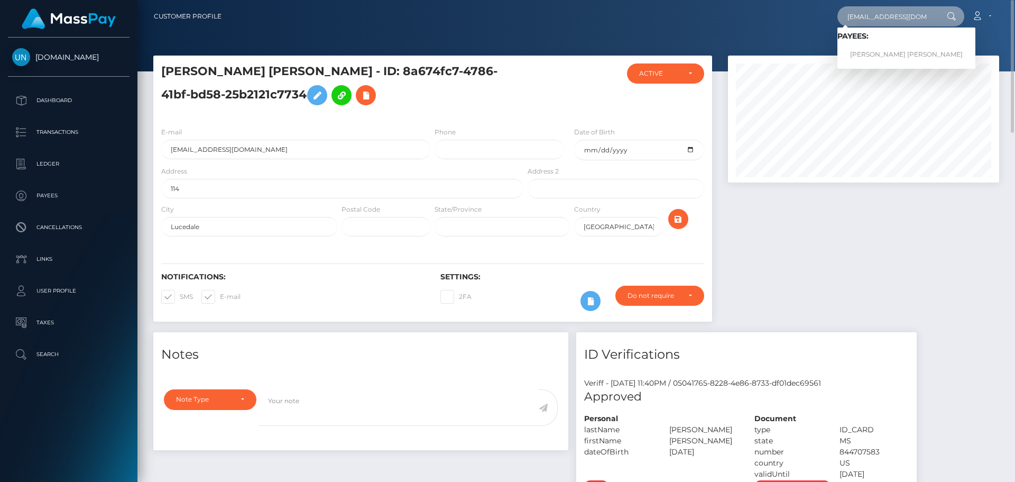
type input "[EMAIL_ADDRESS][DOMAIN_NAME]"
click at [875, 56] on link "[PERSON_NAME] [PERSON_NAME]" at bounding box center [907, 55] width 138 height 20
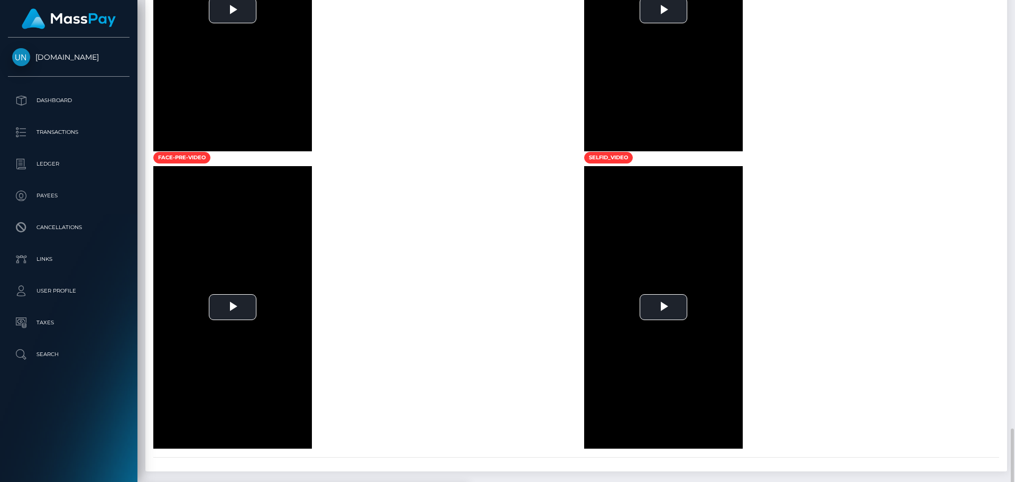
scroll to position [779, 0]
